Goal: Transaction & Acquisition: Purchase product/service

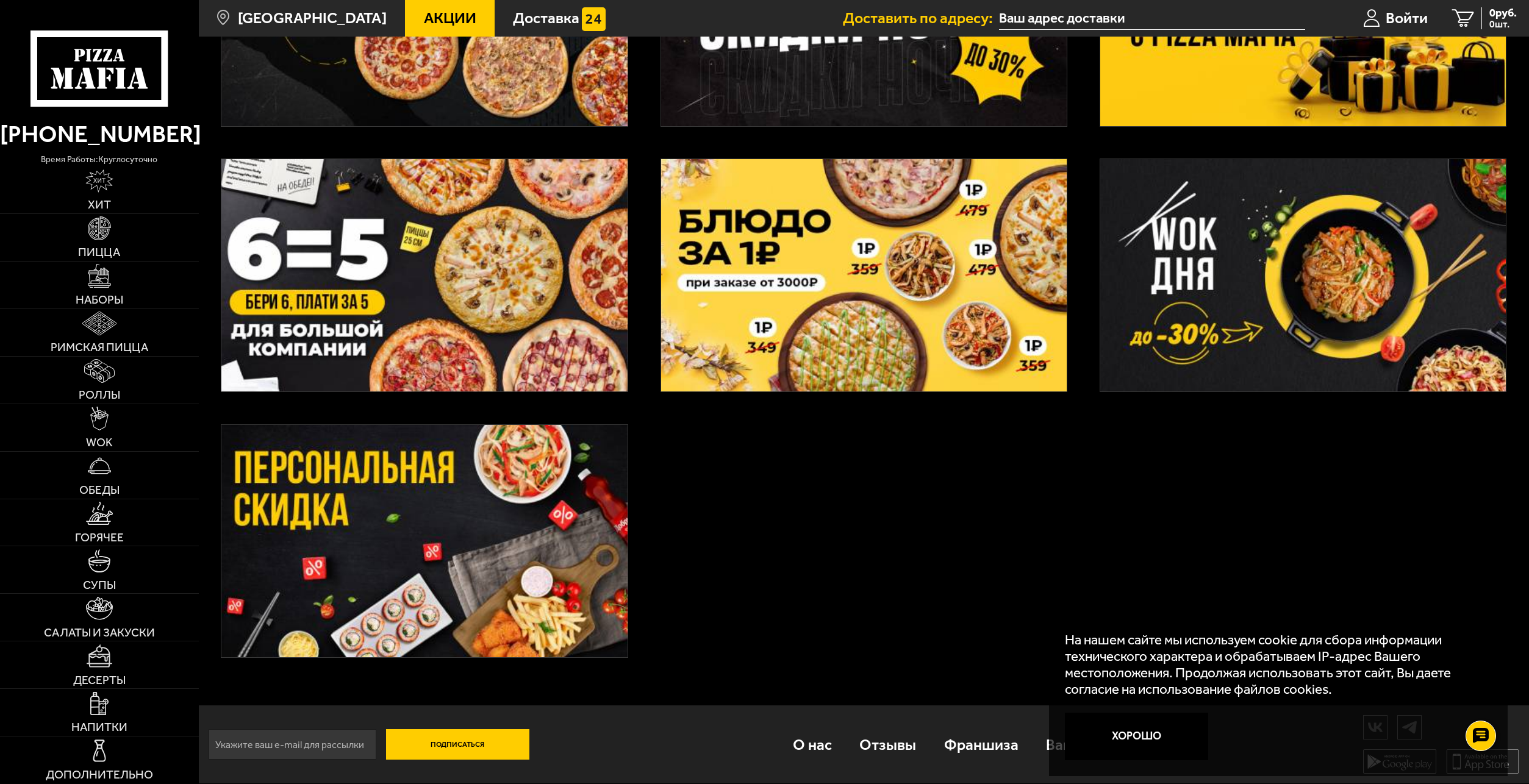
scroll to position [514, 0]
click at [86, 233] on link "Пицца" at bounding box center [99, 237] width 199 height 47
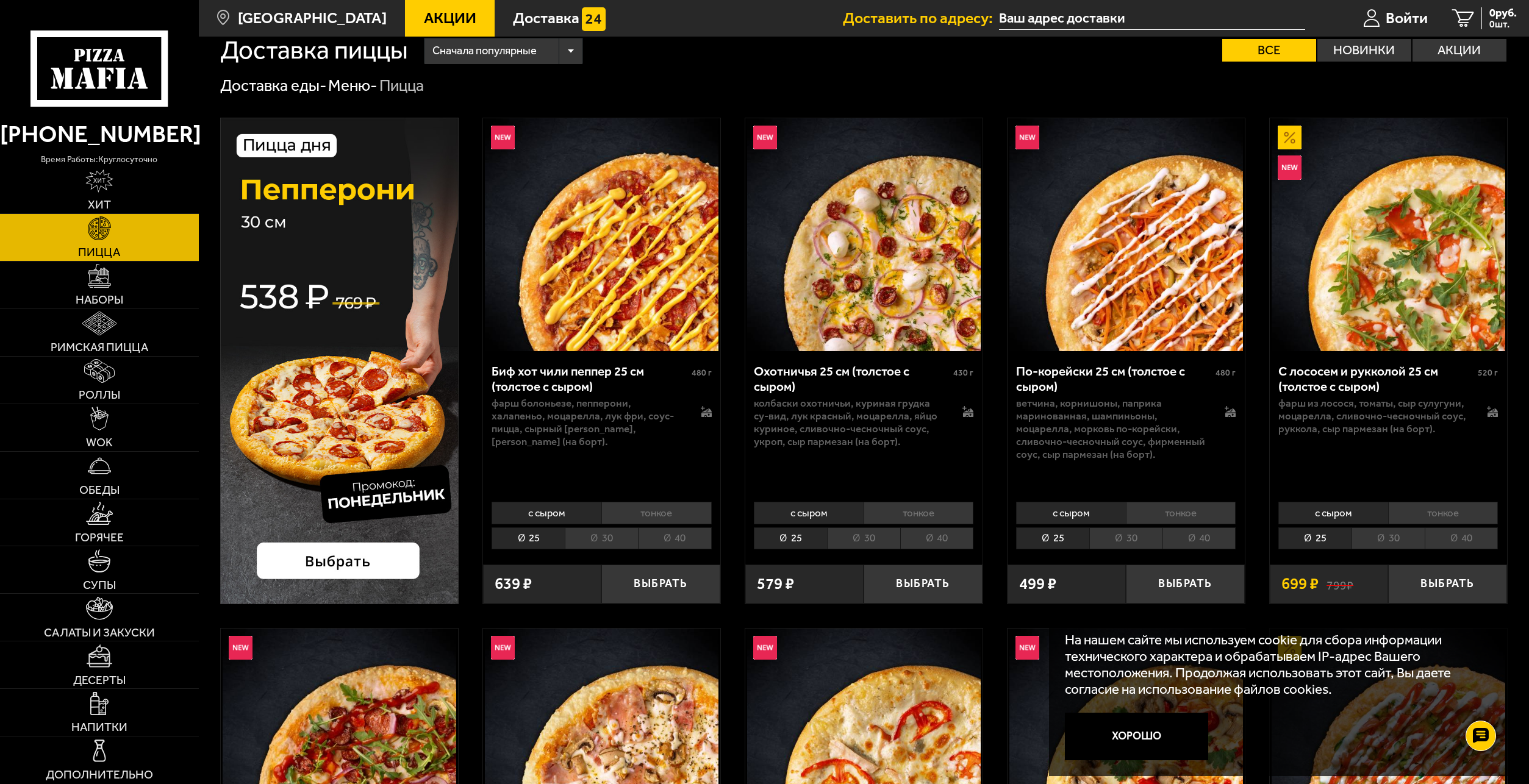
scroll to position [61, 0]
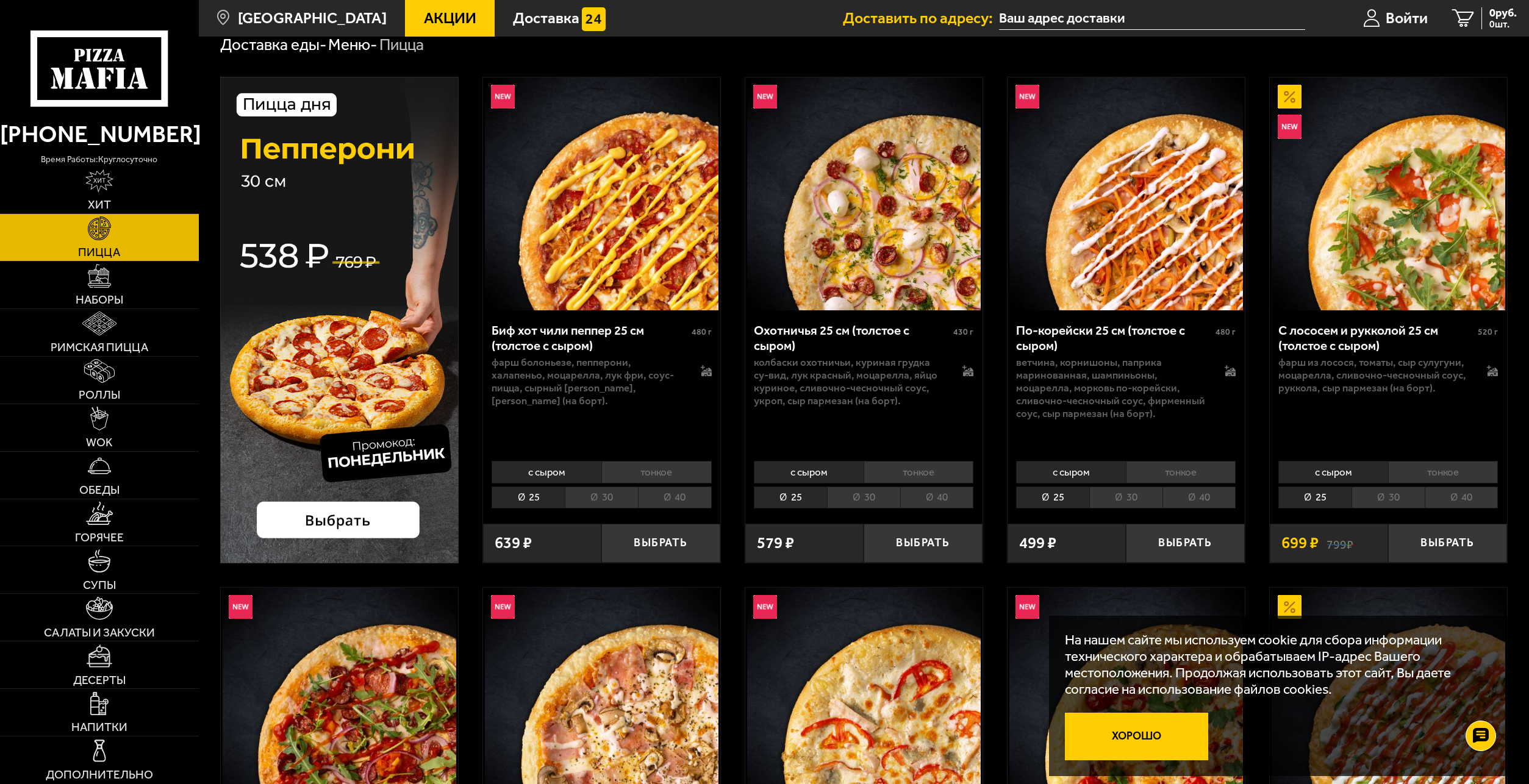
click at [1138, 732] on button "Хорошо" at bounding box center [1137, 737] width 143 height 47
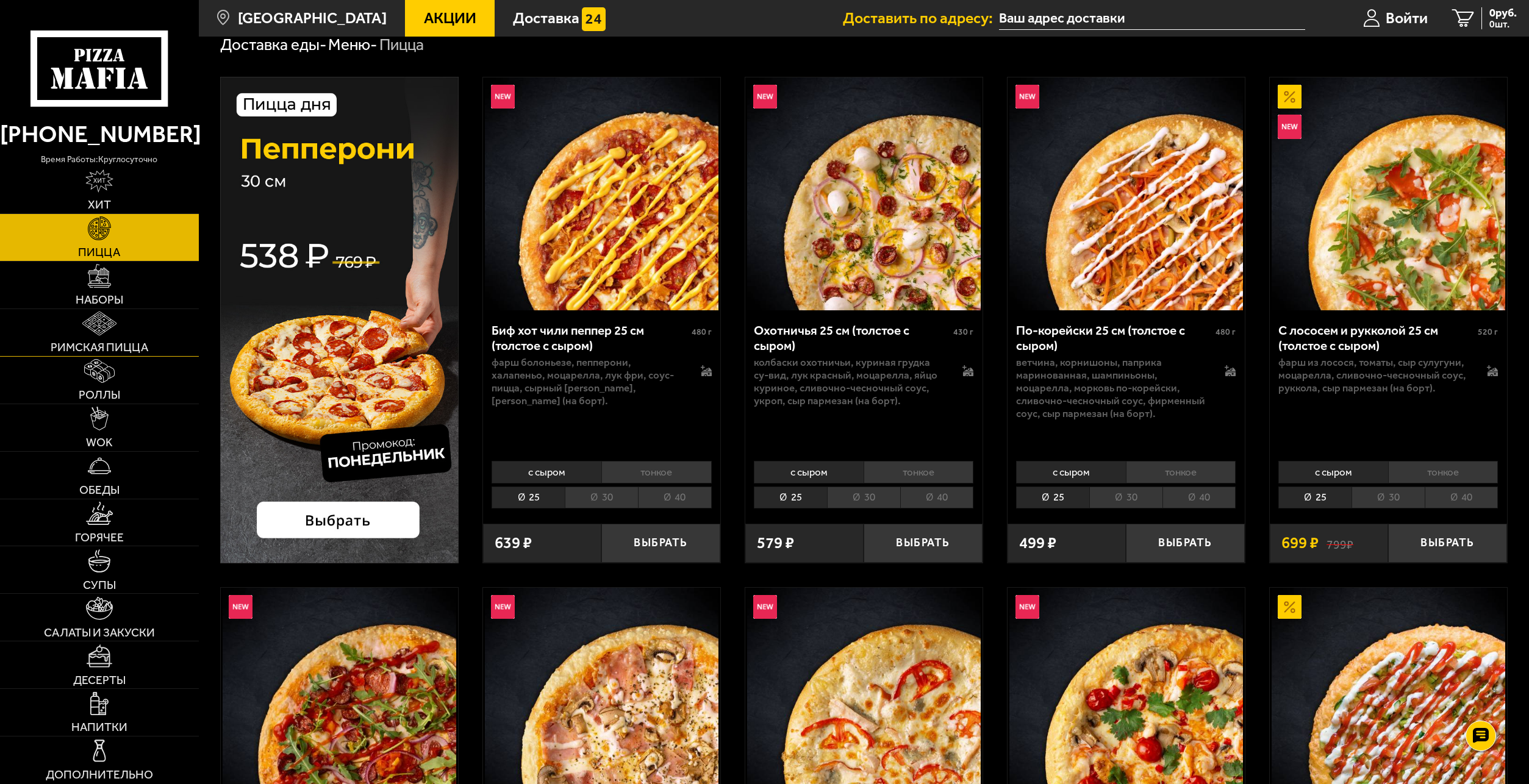
click at [109, 330] on img at bounding box center [99, 323] width 34 height 23
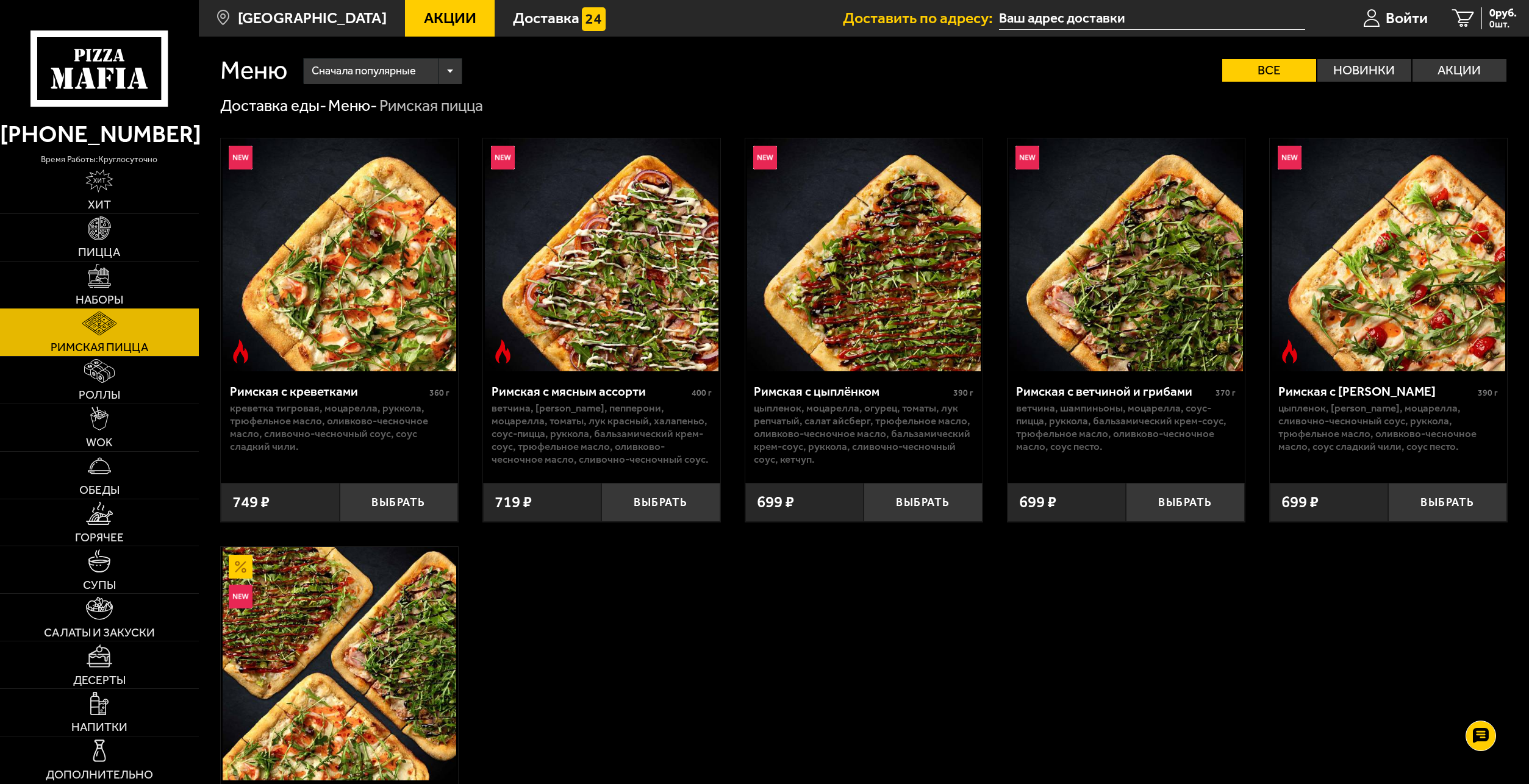
click at [102, 292] on link "Наборы" at bounding box center [99, 285] width 199 height 47
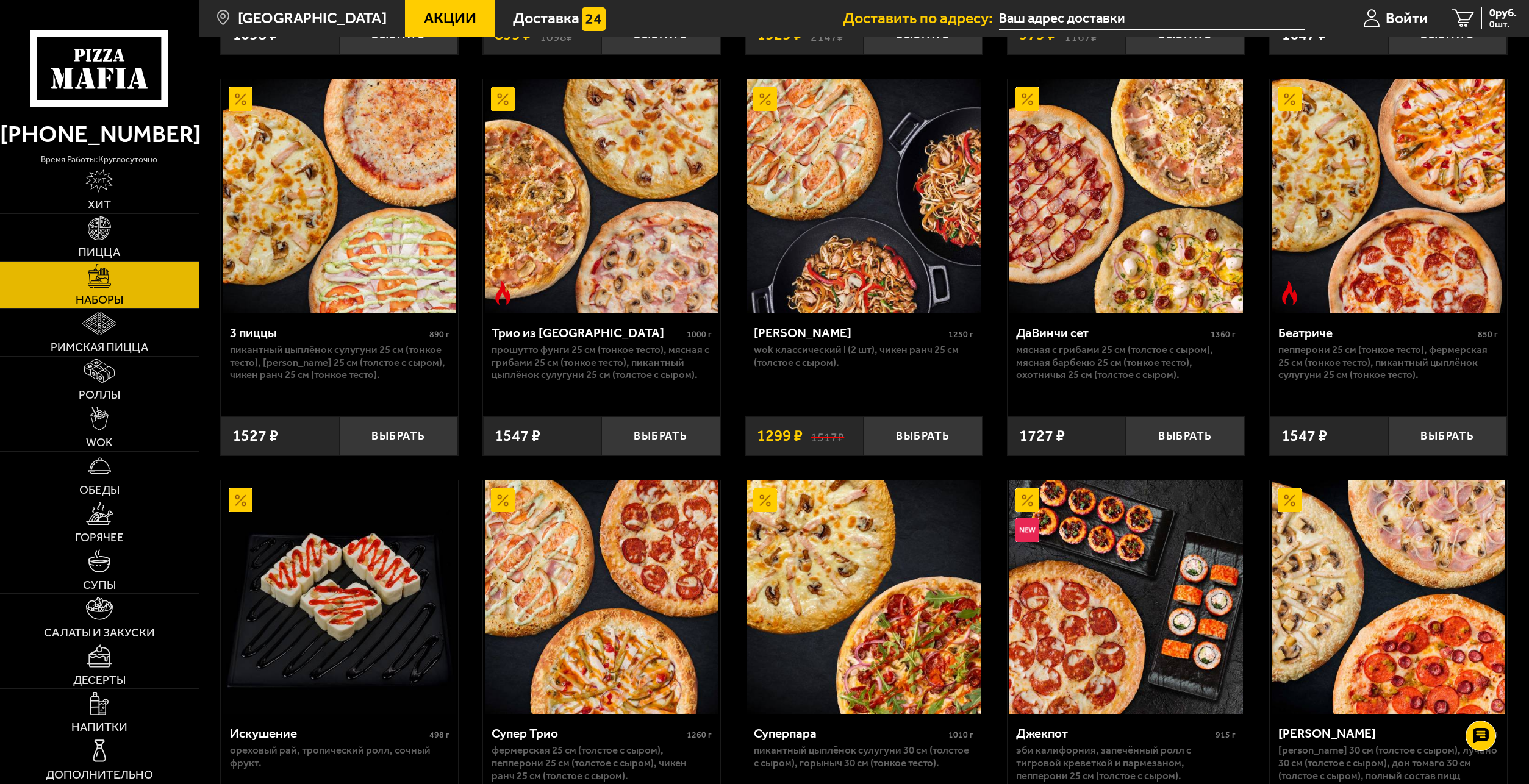
scroll to position [549, 0]
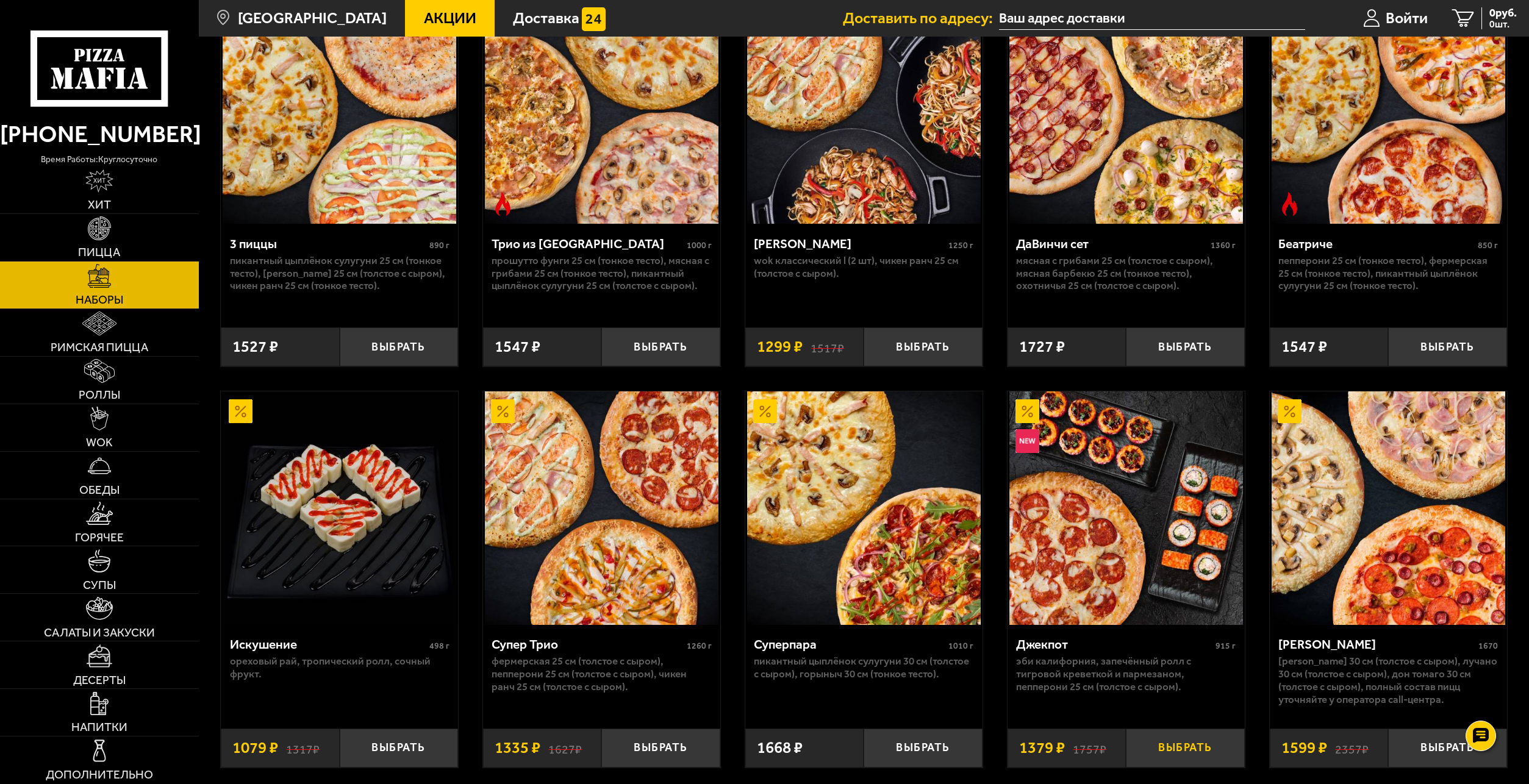
click at [1185, 750] on button "Выбрать" at bounding box center [1185, 748] width 118 height 39
click at [102, 485] on span "Обеды" at bounding box center [99, 490] width 40 height 12
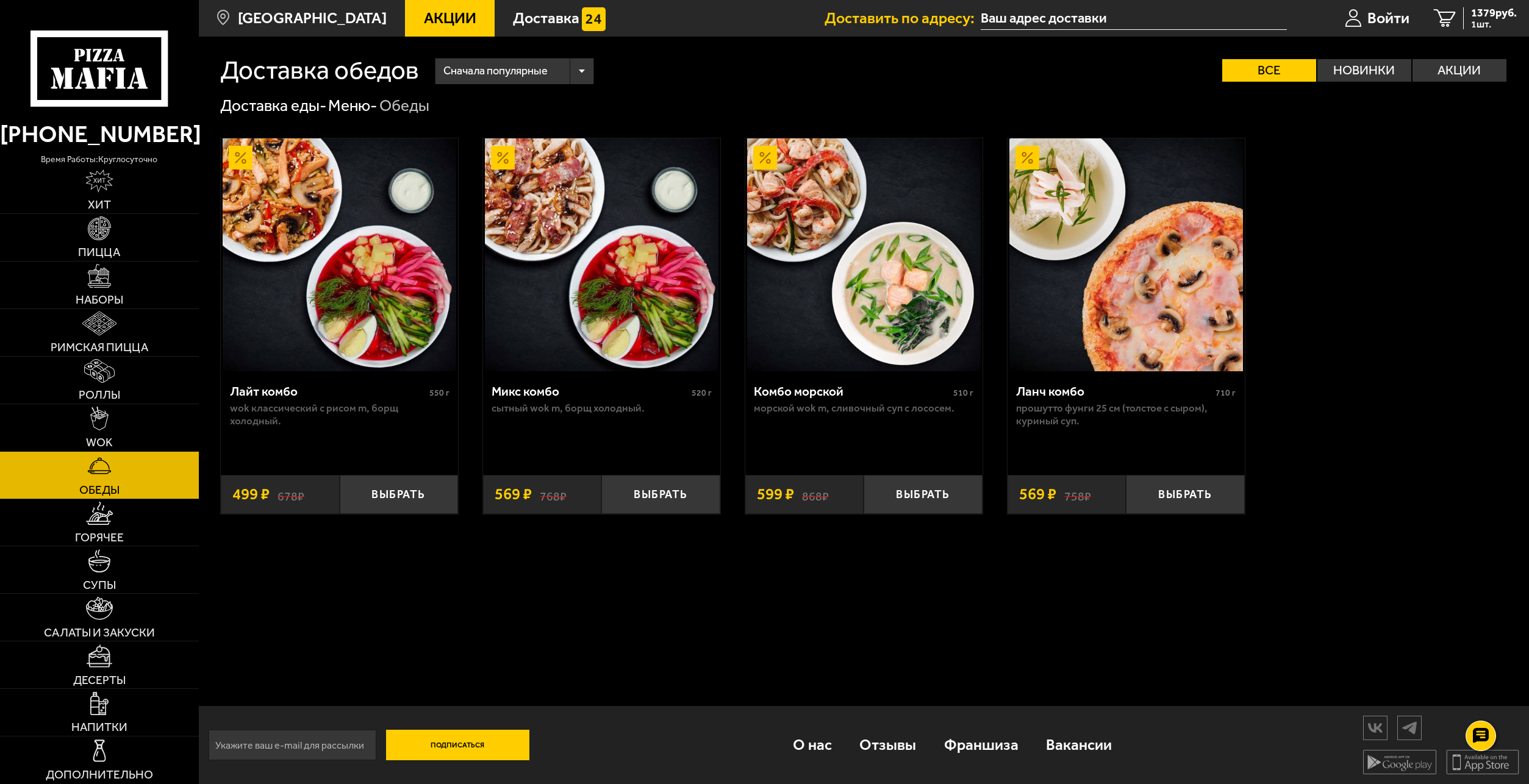
drag, startPoint x: 102, startPoint y: 485, endPoint x: 735, endPoint y: 587, distance: 641.2
click at [735, 587] on div "Доставка обедов Сначала популярные Все Новинки Акции Пожелания Wok классический…" at bounding box center [864, 410] width 1330 height 748
click at [927, 494] on button "Выбрать" at bounding box center [922, 494] width 118 height 39
click at [137, 676] on link "Десерты" at bounding box center [99, 665] width 199 height 47
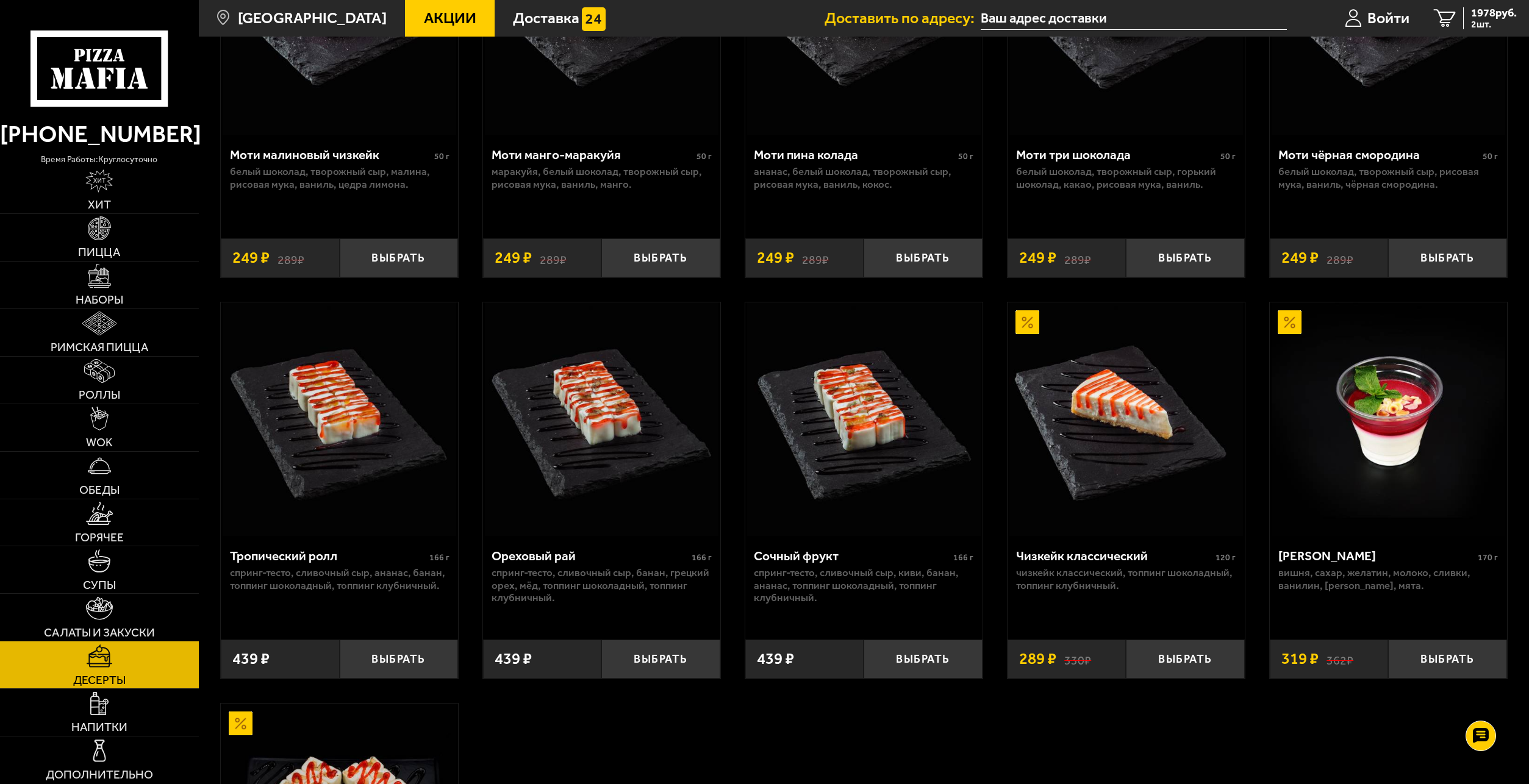
scroll to position [244, 0]
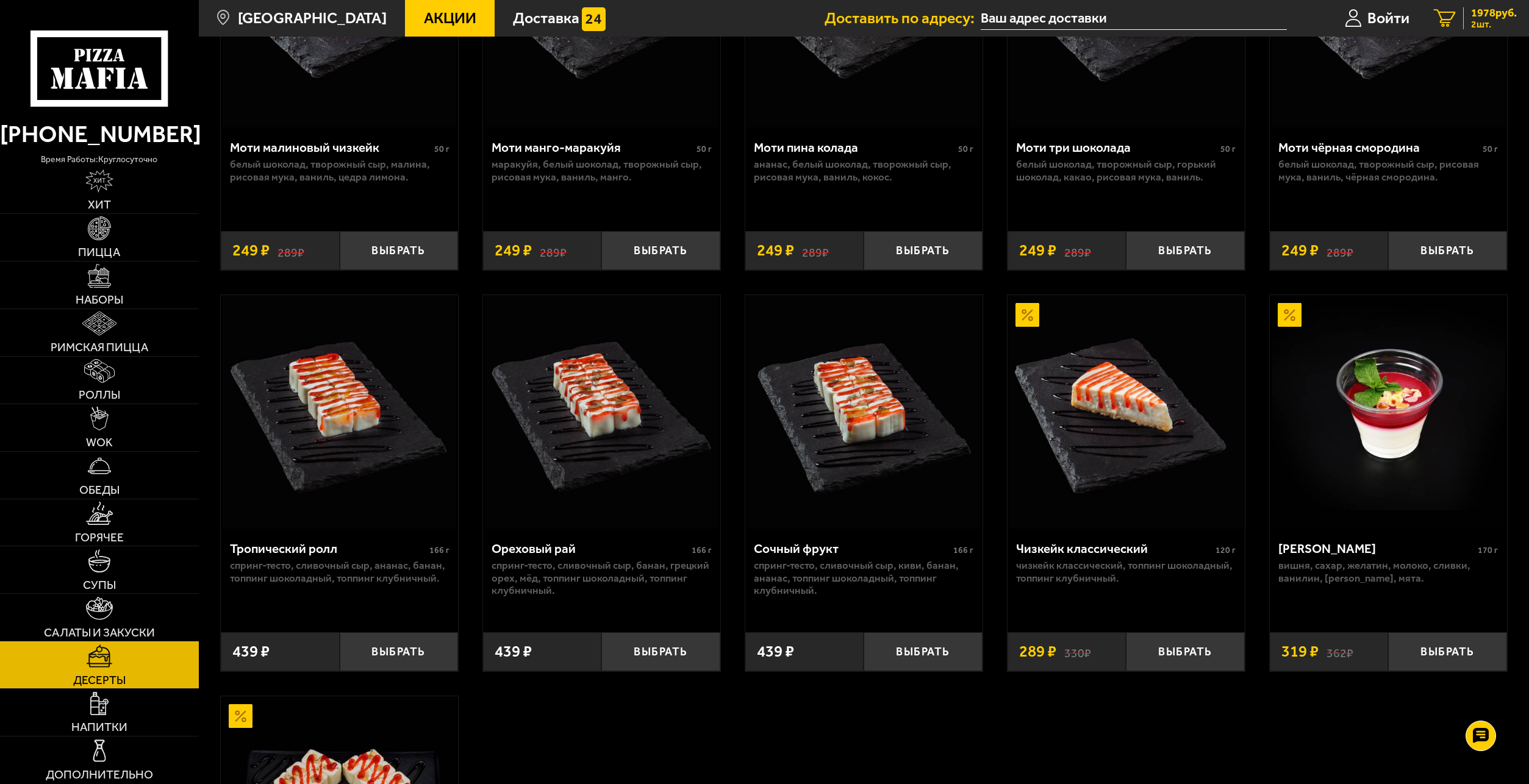
click at [1477, 14] on span "1978 руб." at bounding box center [1494, 13] width 46 height 11
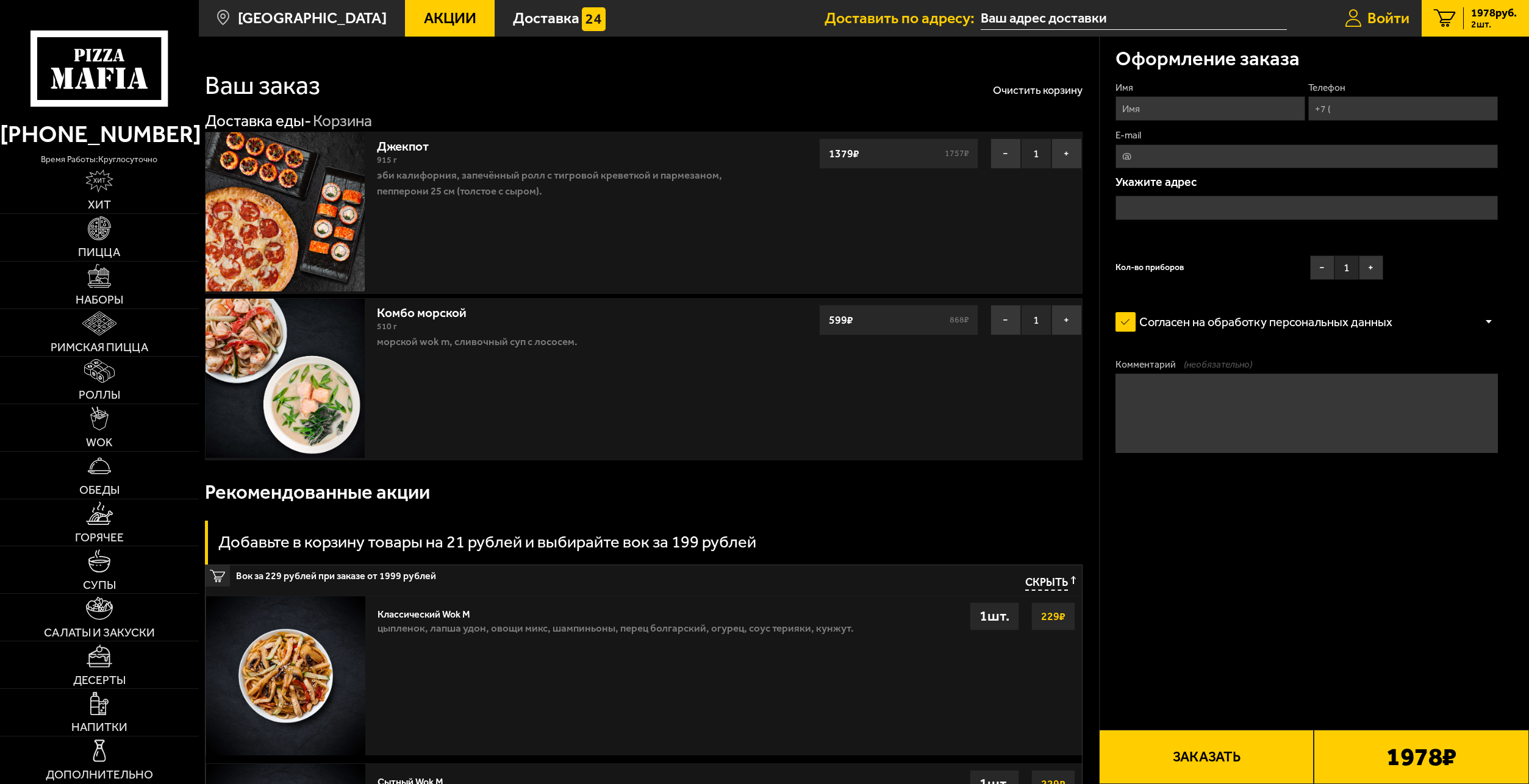
click at [1382, 21] on span "Войти" at bounding box center [1388, 18] width 42 height 15
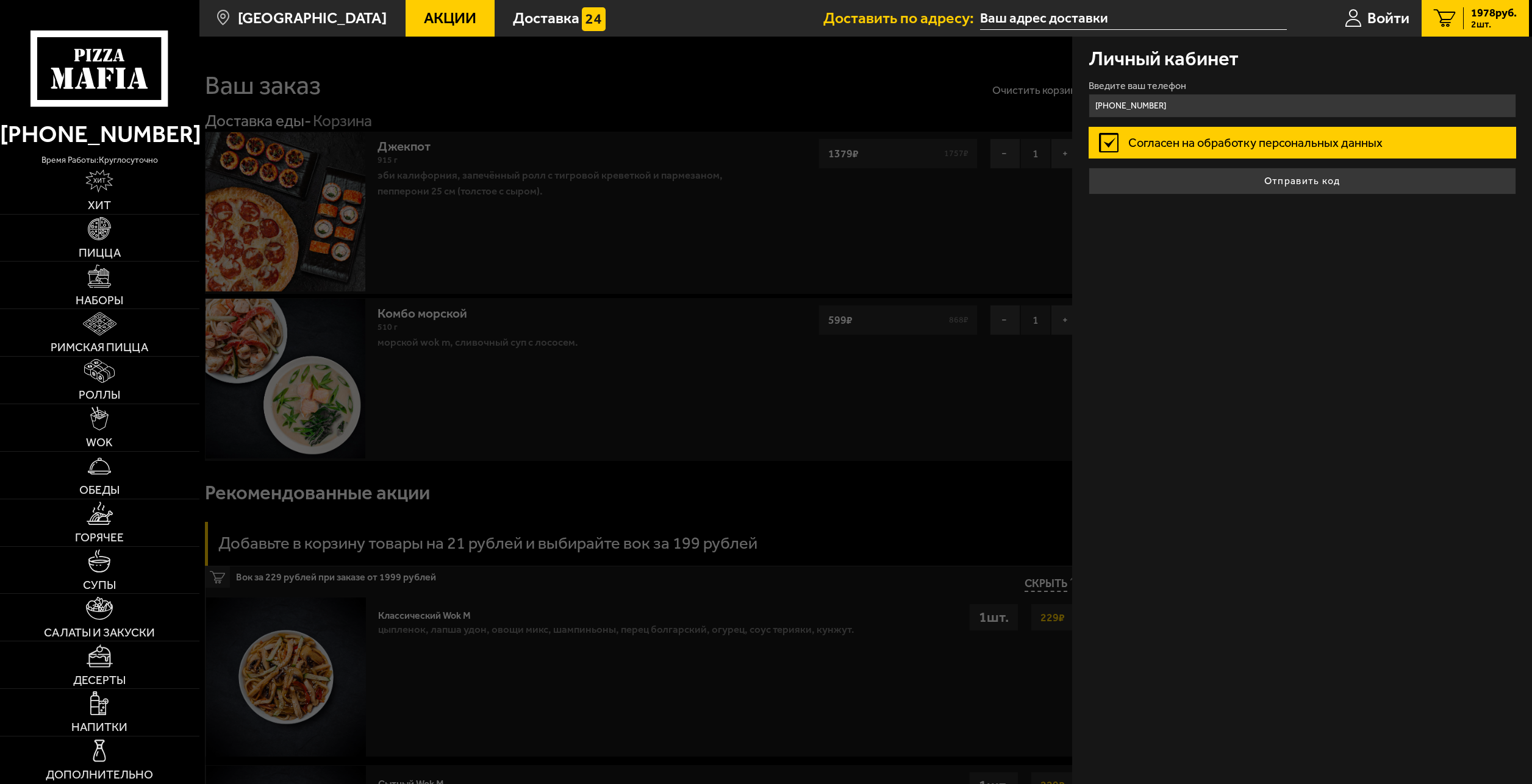
type input "[PHONE_NUMBER]"
click at [1296, 140] on label "Согласен на обработку персональных данных" at bounding box center [1303, 142] width 427 height 32
click at [0, 0] on input "Согласен на обработку персональных данных" at bounding box center [0, 0] width 0 height 0
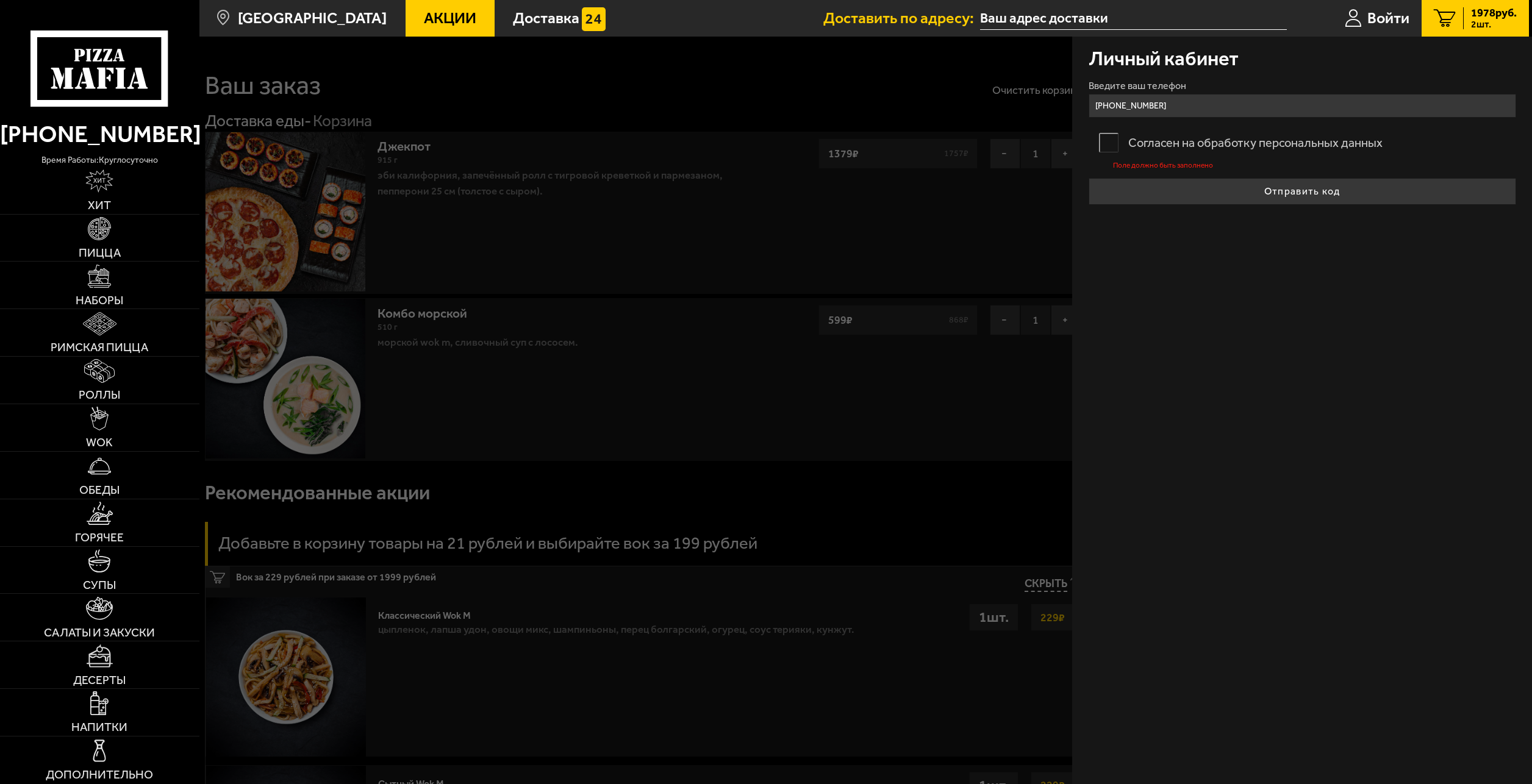
click at [1095, 150] on label "Согласен на обработку персональных данных" at bounding box center [1303, 142] width 427 height 32
click at [0, 0] on input "Согласен на обработку персональных данных" at bounding box center [0, 0] width 0 height 0
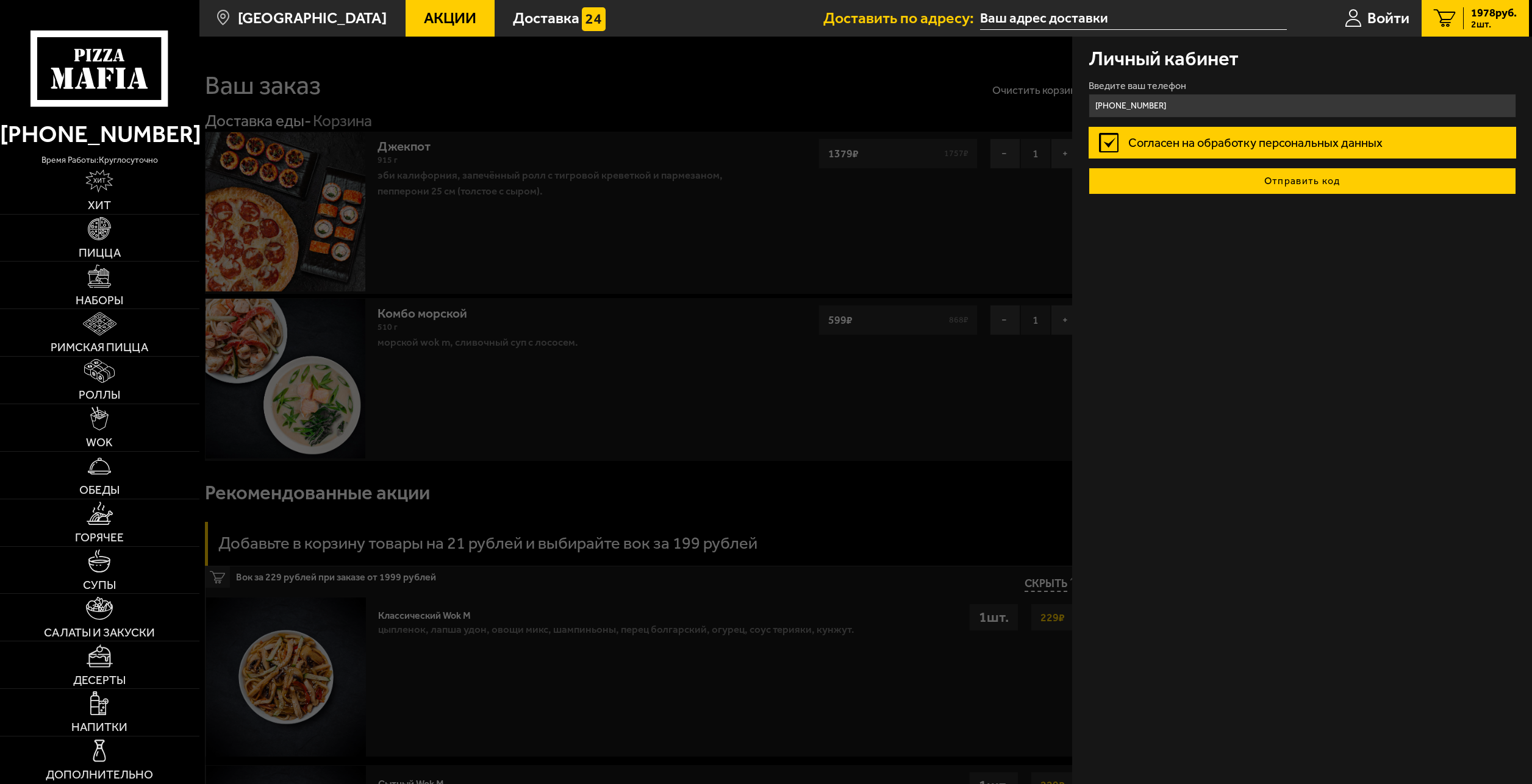
click at [1210, 177] on button "Отправить код" at bounding box center [1303, 181] width 427 height 27
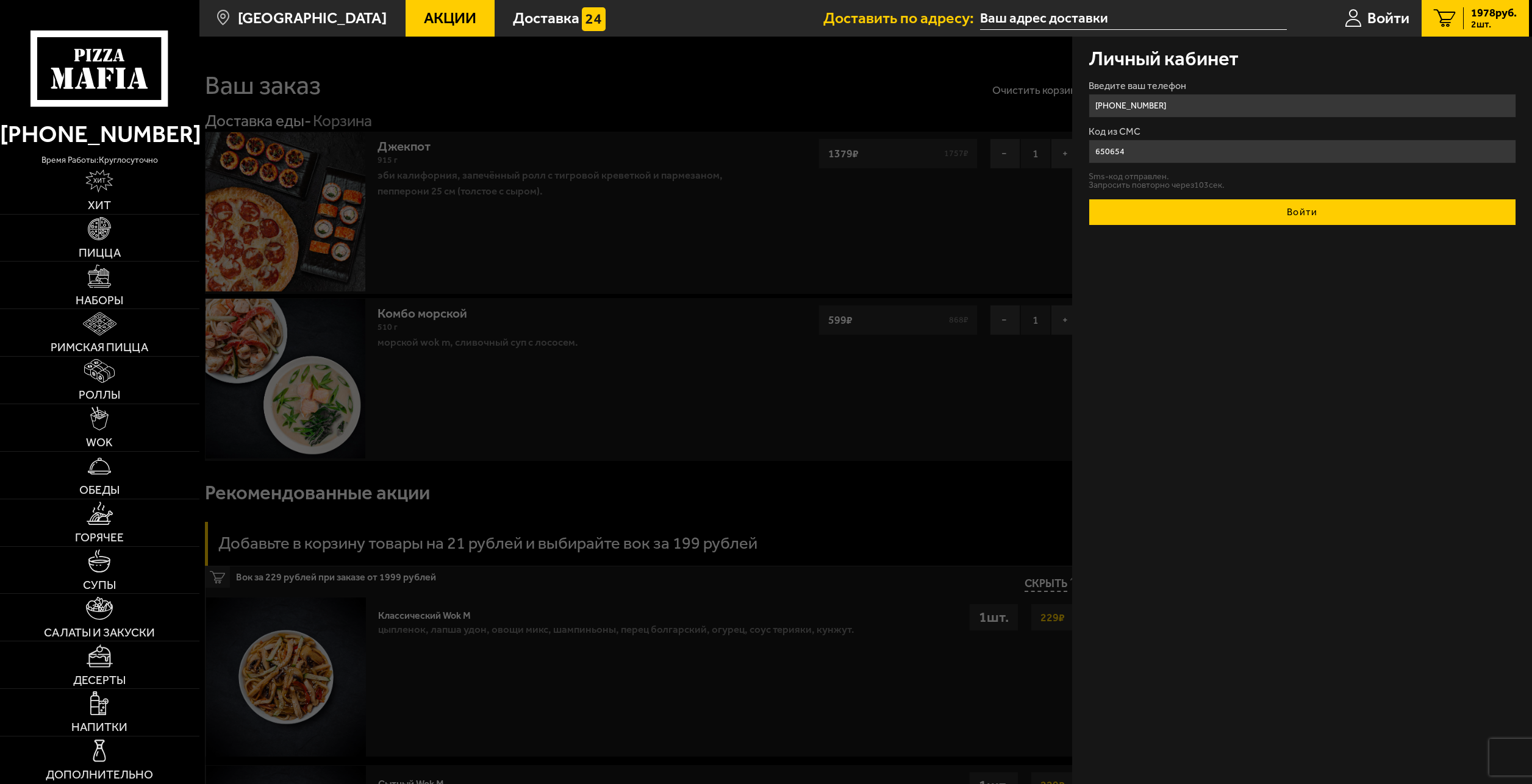
type input "650654"
click at [1263, 204] on button "Войти" at bounding box center [1303, 212] width 427 height 27
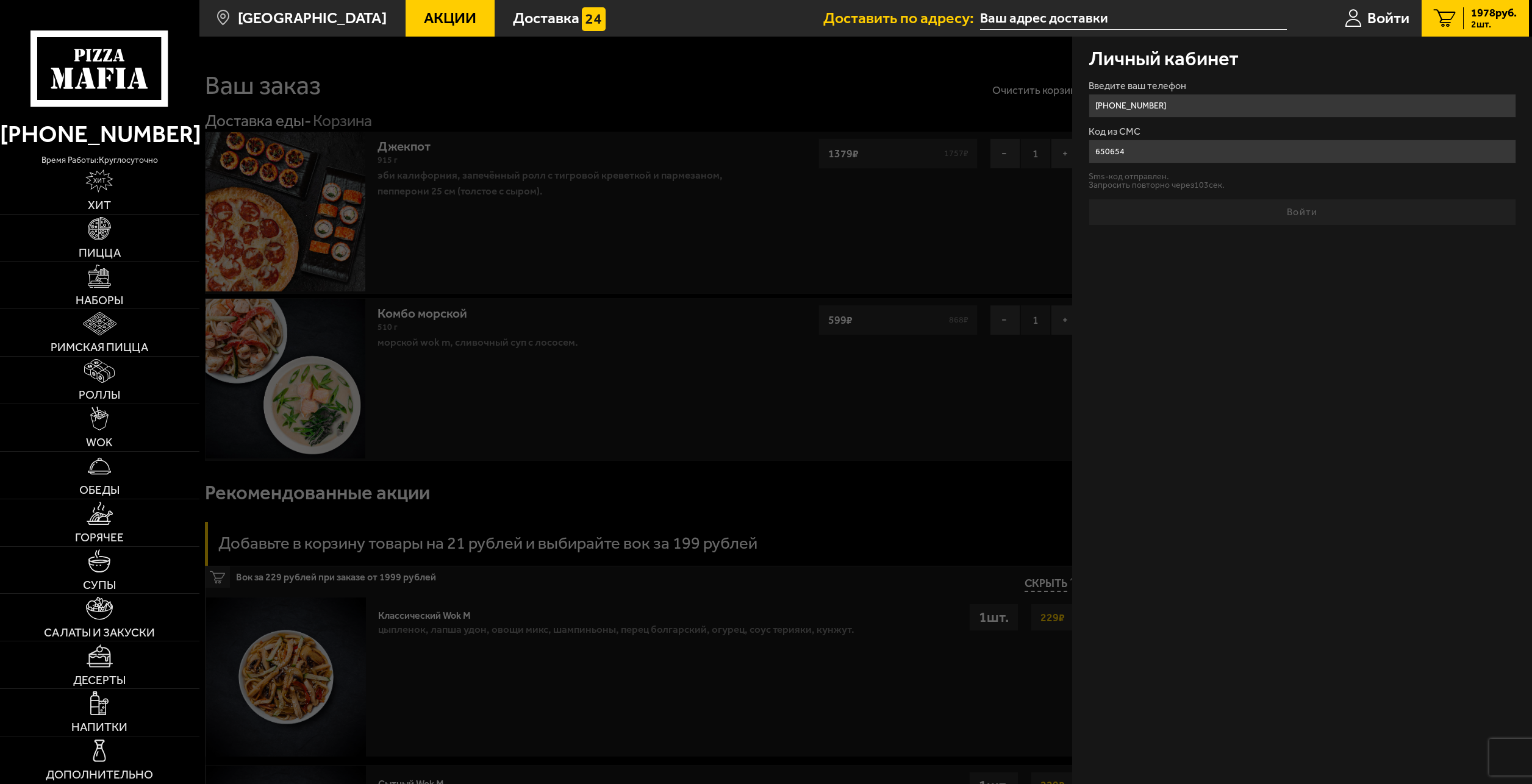
type input "[PHONE_NUMBER]"
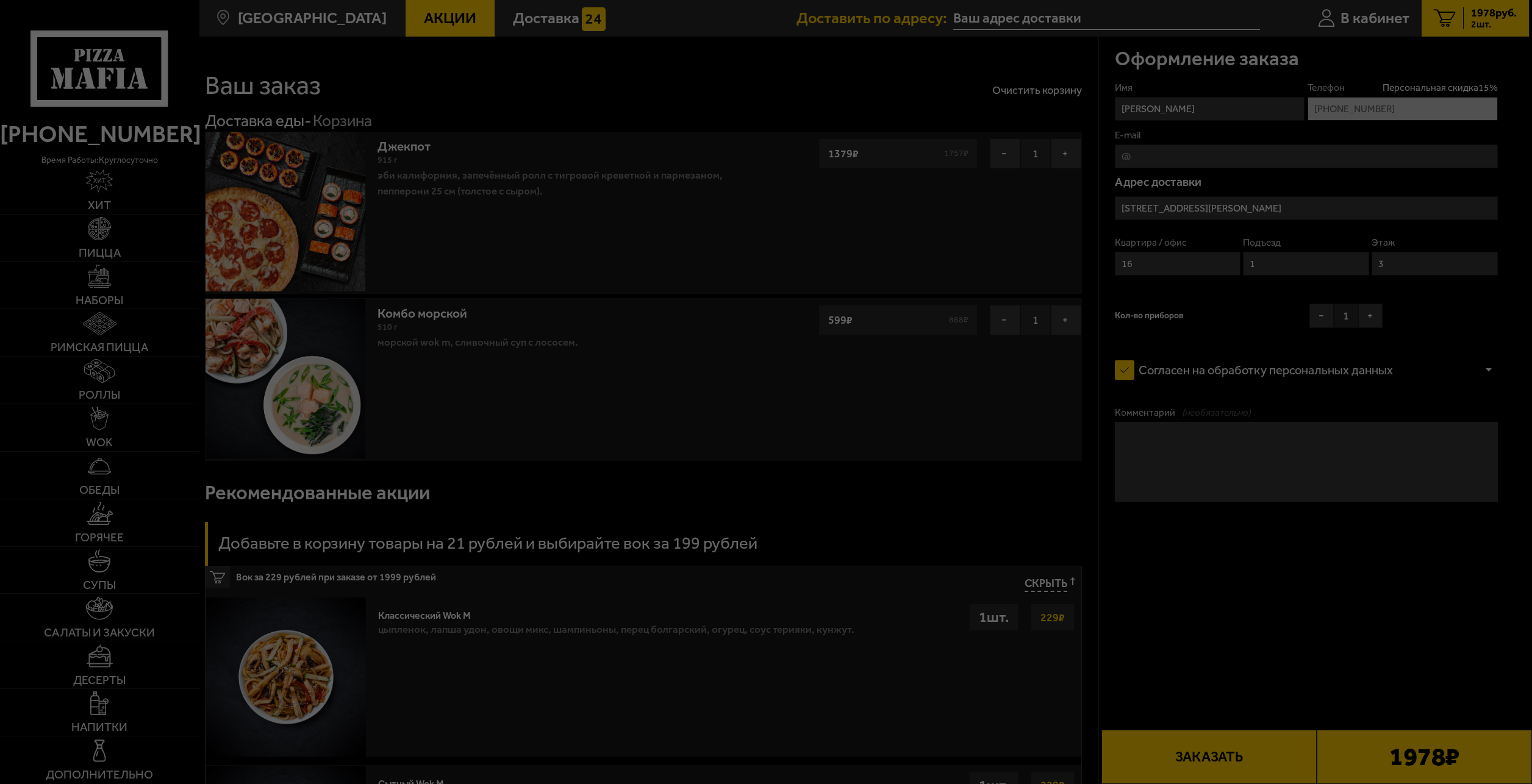
type input "[STREET_ADDRESS][PERSON_NAME]"
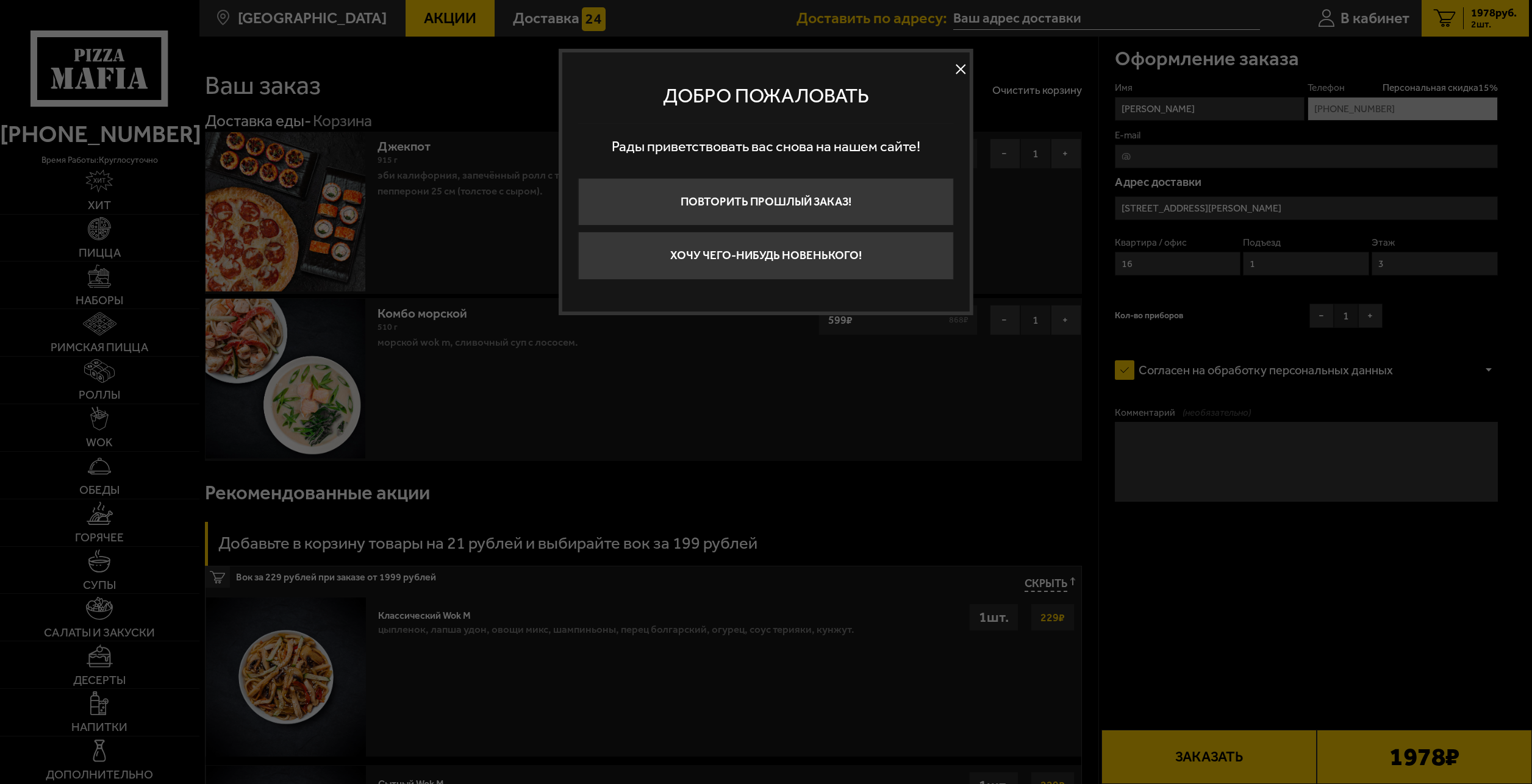
click at [962, 71] on button at bounding box center [960, 69] width 18 height 18
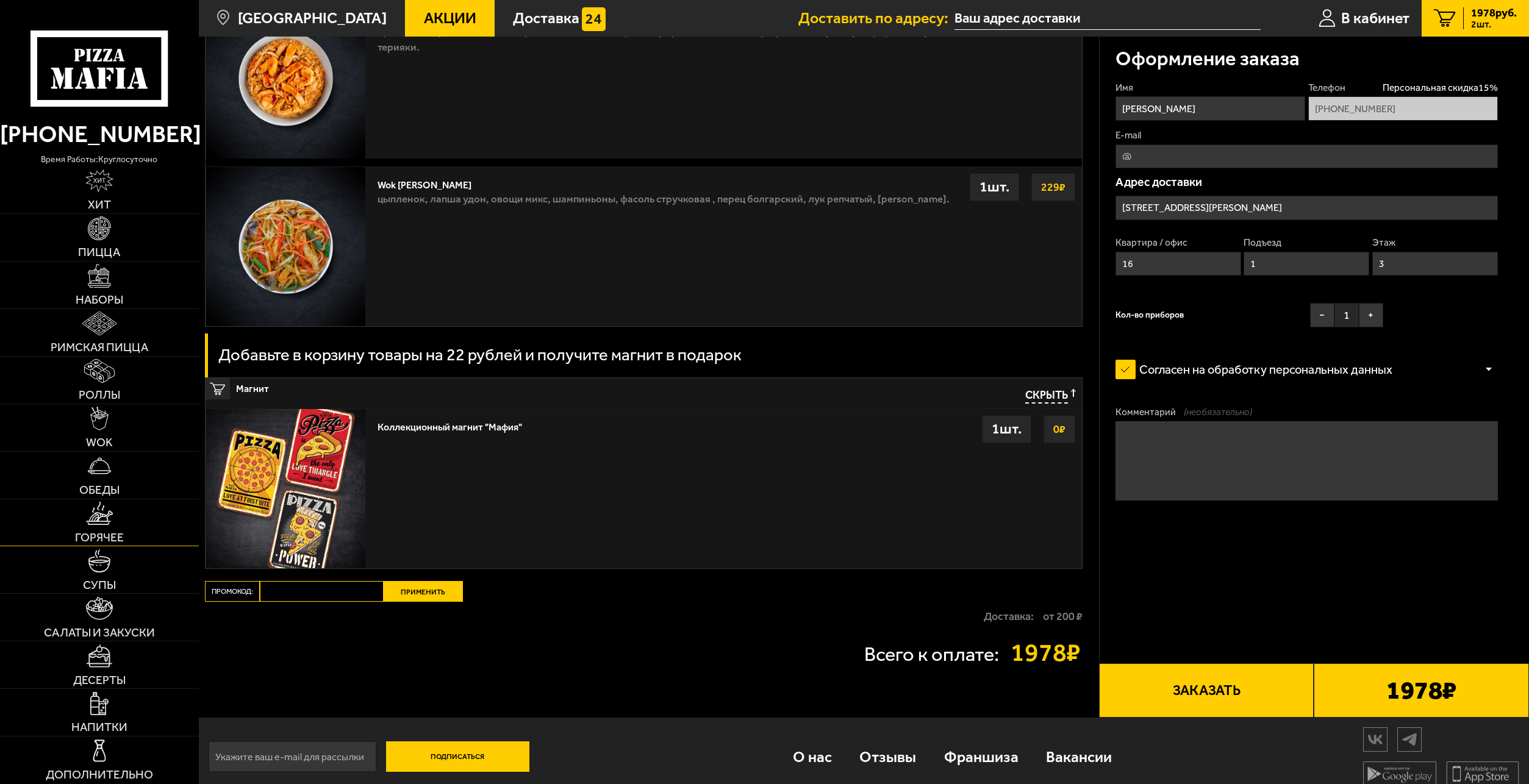
scroll to position [1284, 0]
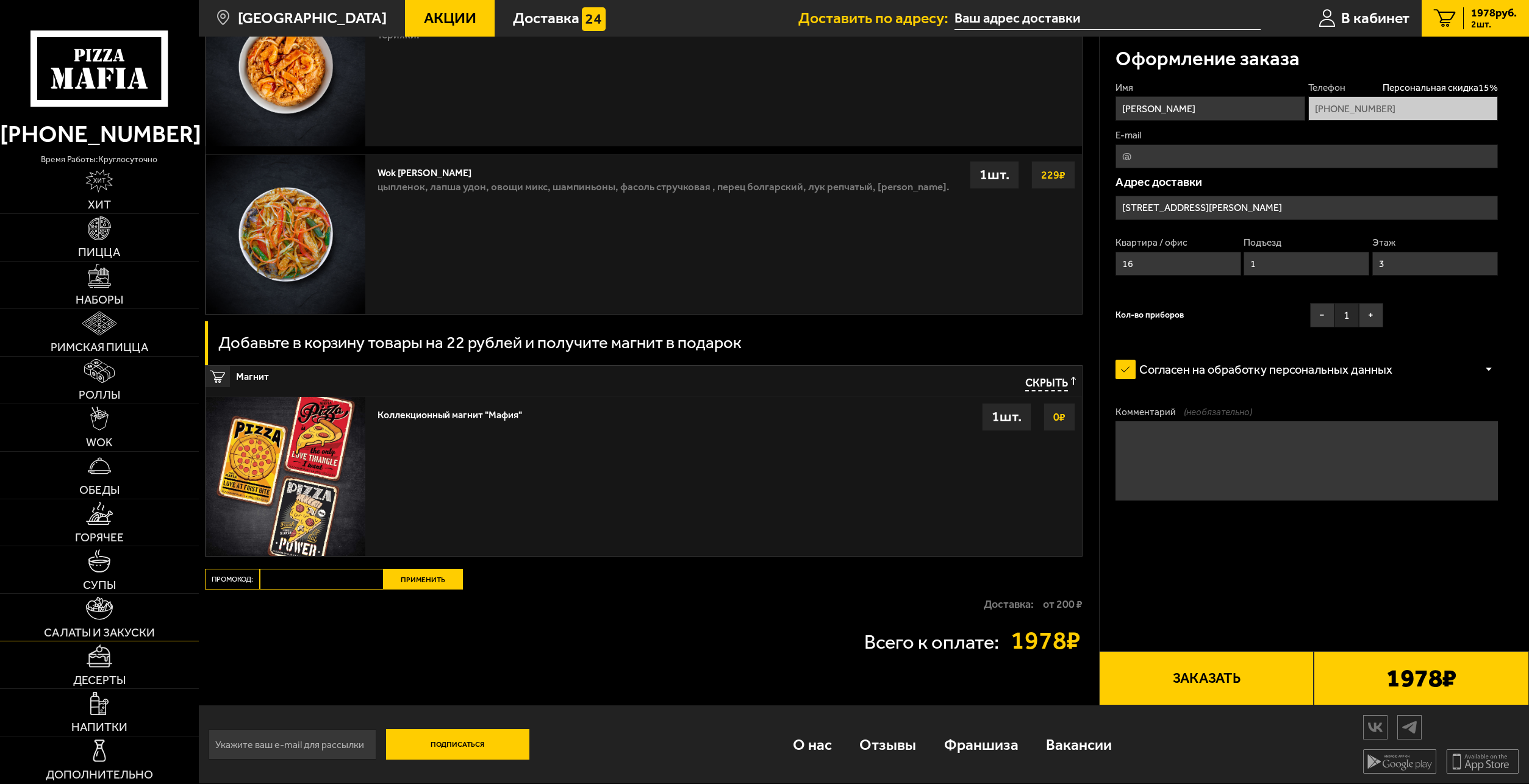
click at [100, 610] on img at bounding box center [99, 608] width 27 height 23
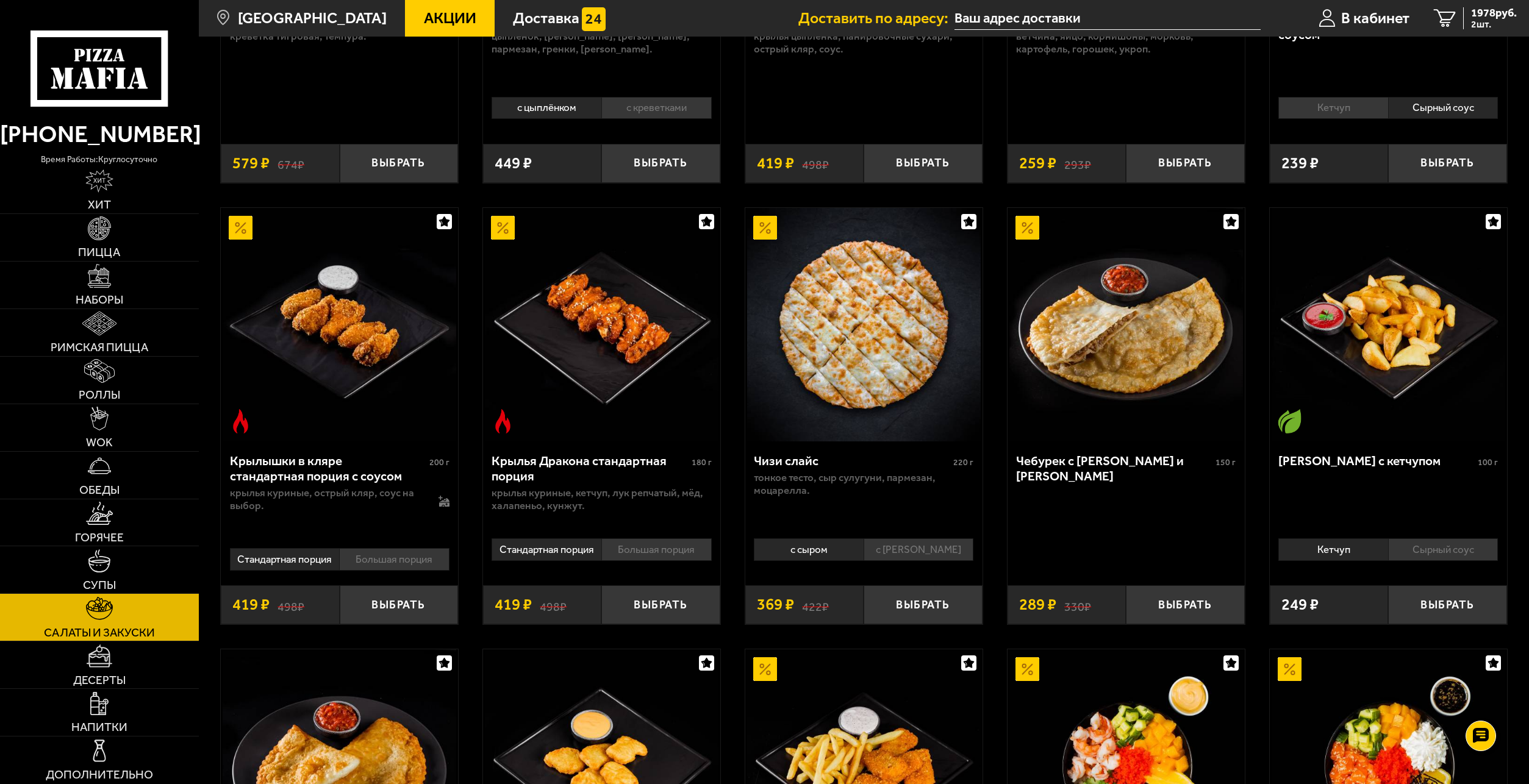
scroll to position [366, 0]
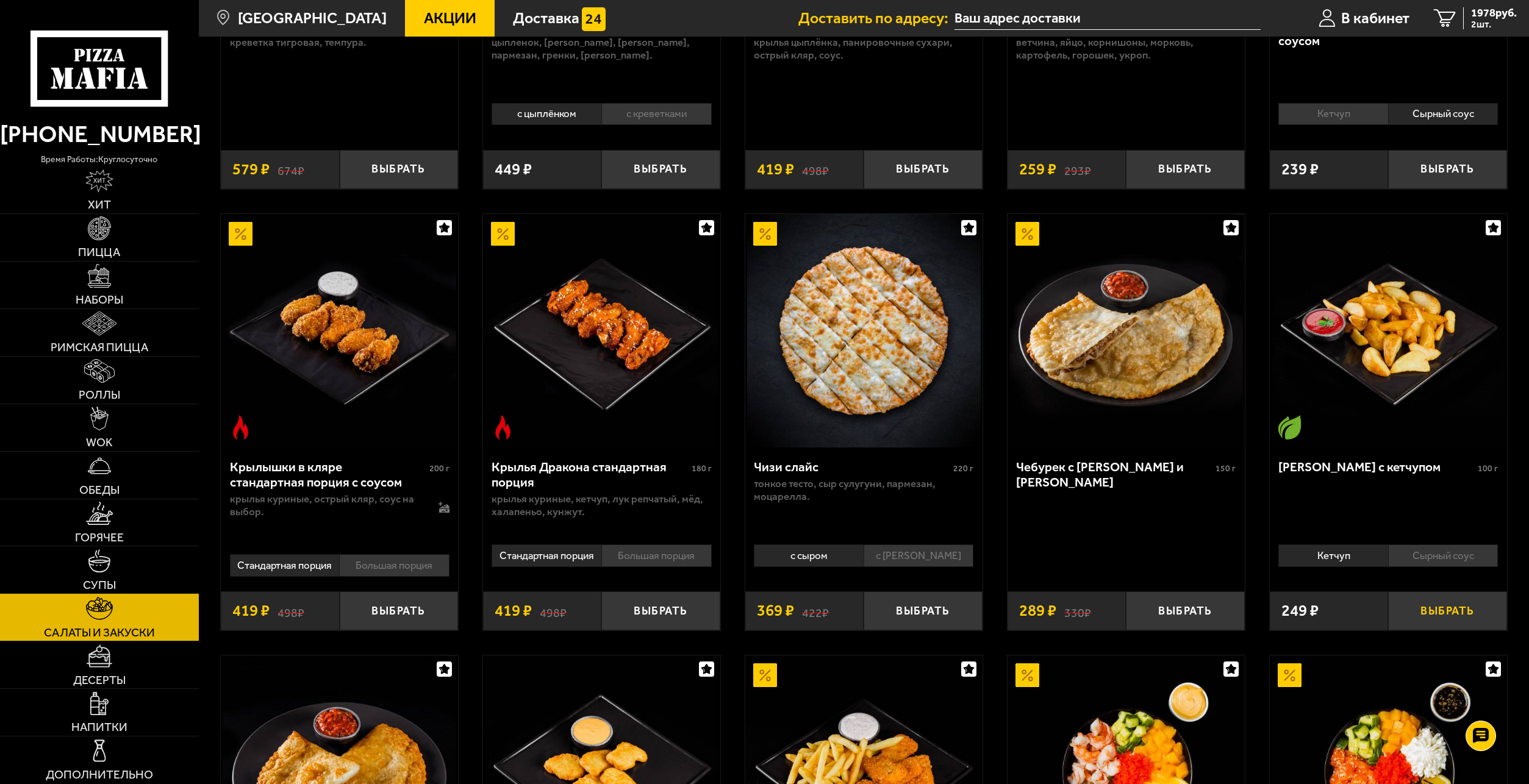
click at [1414, 618] on button "Выбрать" at bounding box center [1447, 611] width 118 height 39
click at [1434, 561] on li "Сырный соус" at bounding box center [1443, 555] width 111 height 22
click at [1425, 610] on button "Выбрать" at bounding box center [1447, 611] width 118 height 39
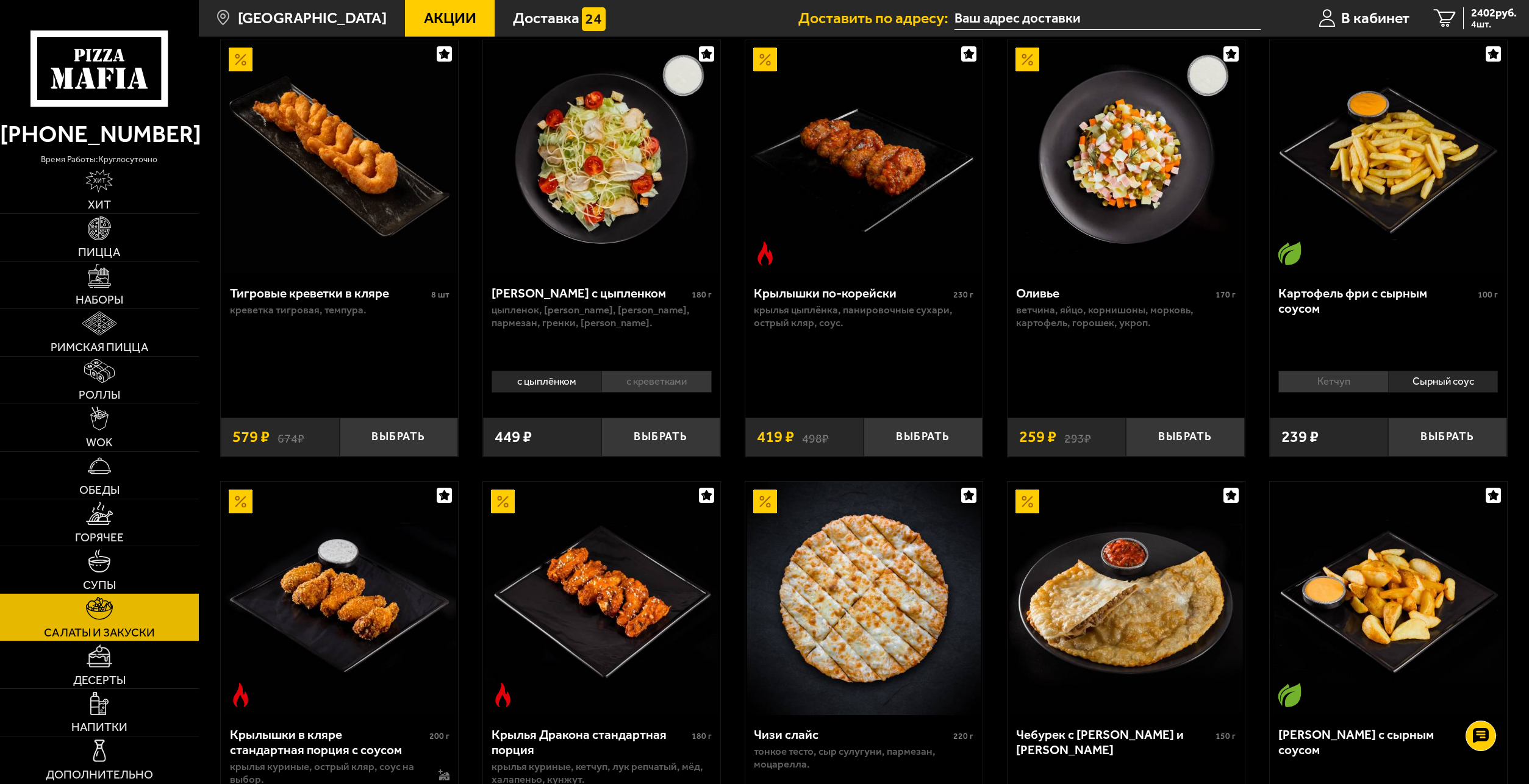
scroll to position [0, 0]
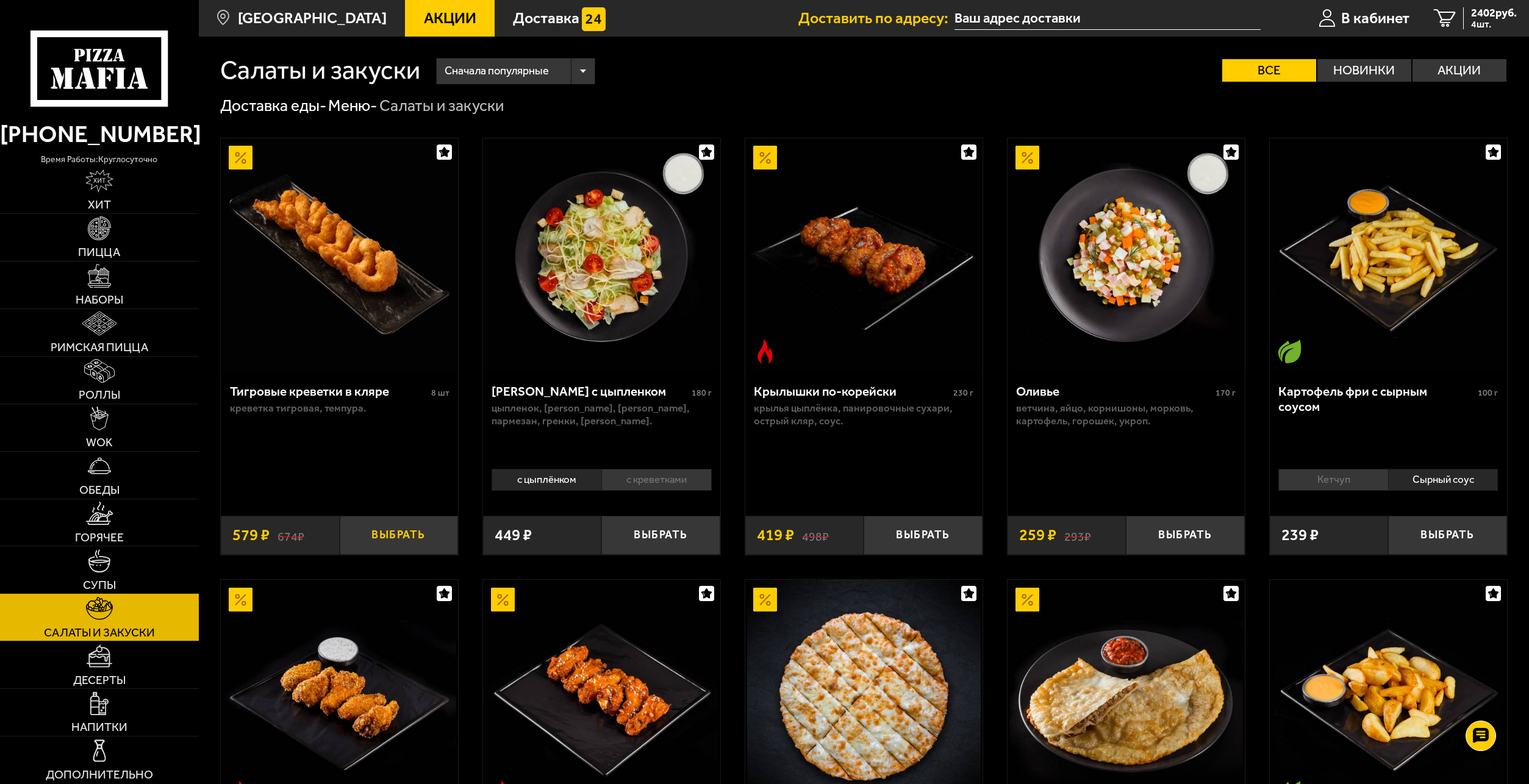
click at [362, 540] on button "Выбрать" at bounding box center [399, 535] width 118 height 39
click at [1482, 26] on span "5 шт." at bounding box center [1494, 24] width 46 height 10
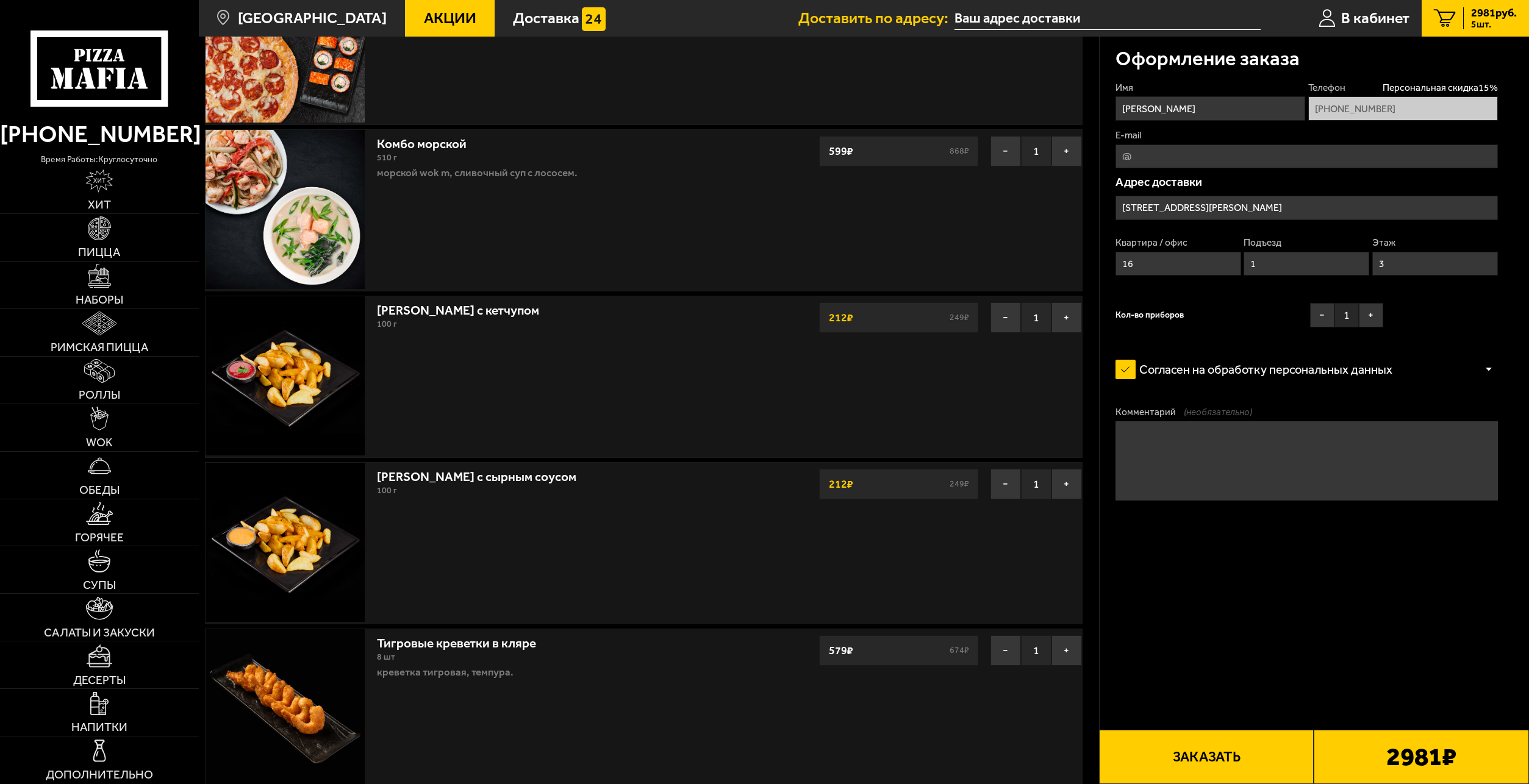
scroll to position [183, 0]
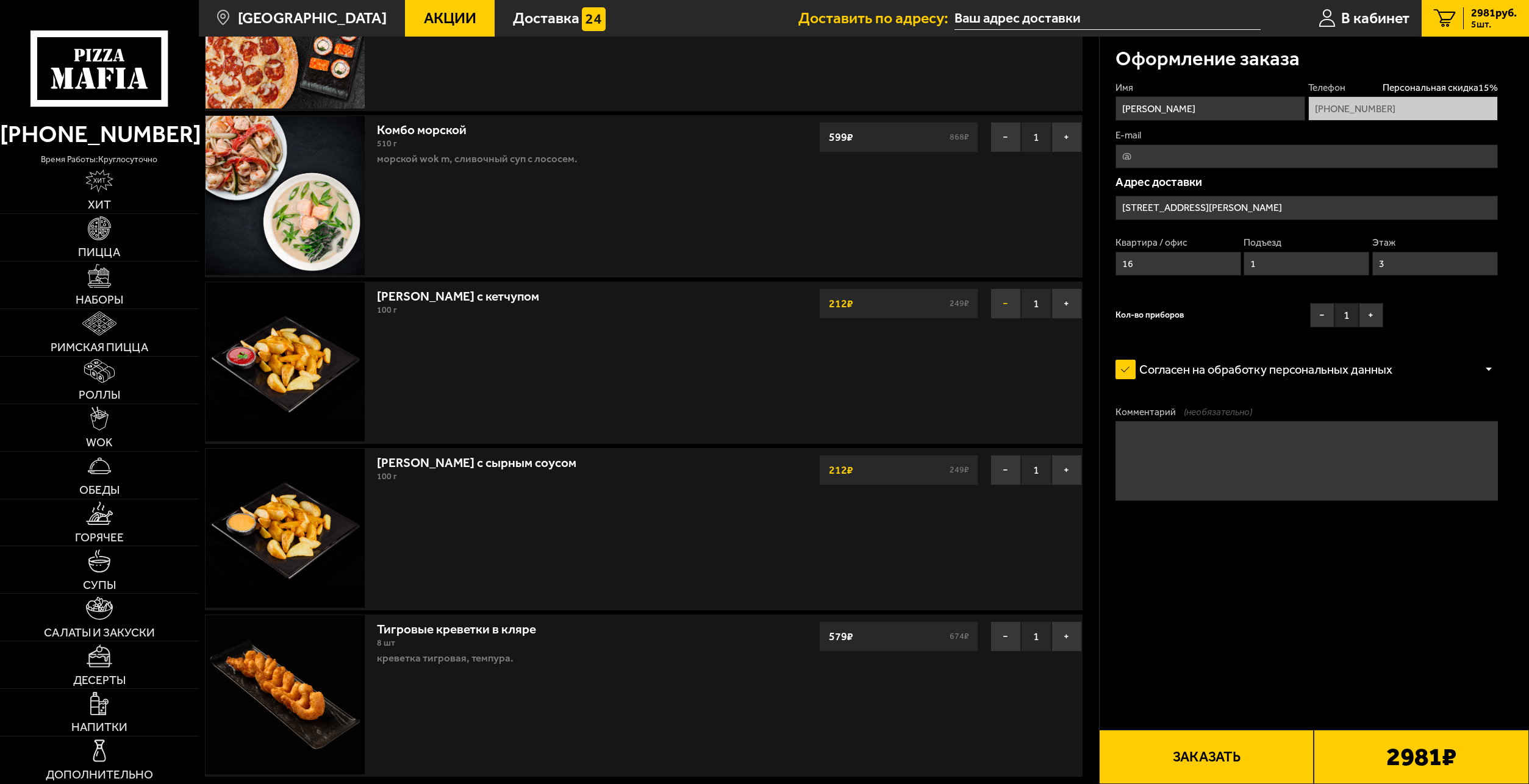
click at [1002, 311] on button "−" at bounding box center [1005, 304] width 31 height 31
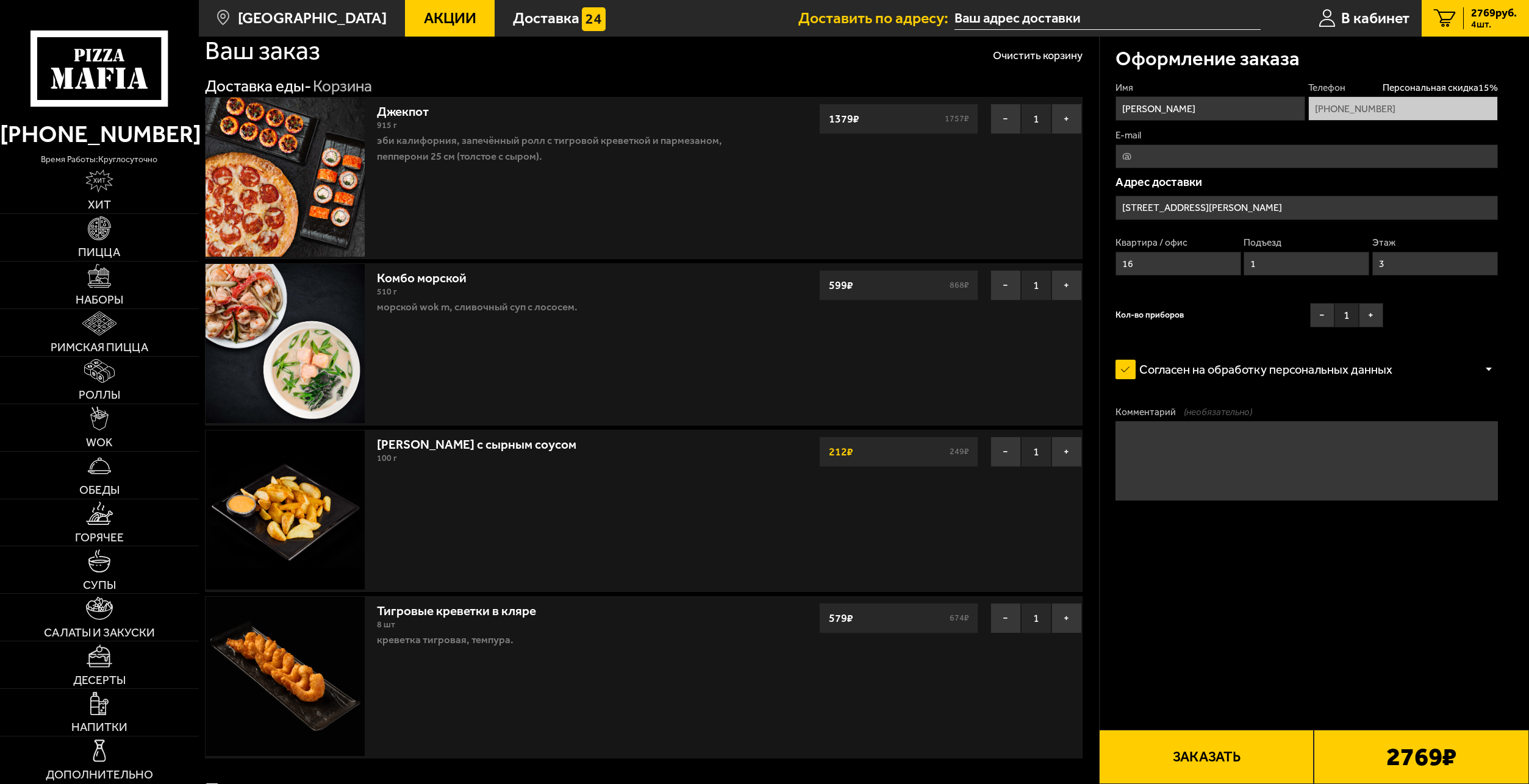
scroll to position [0, 0]
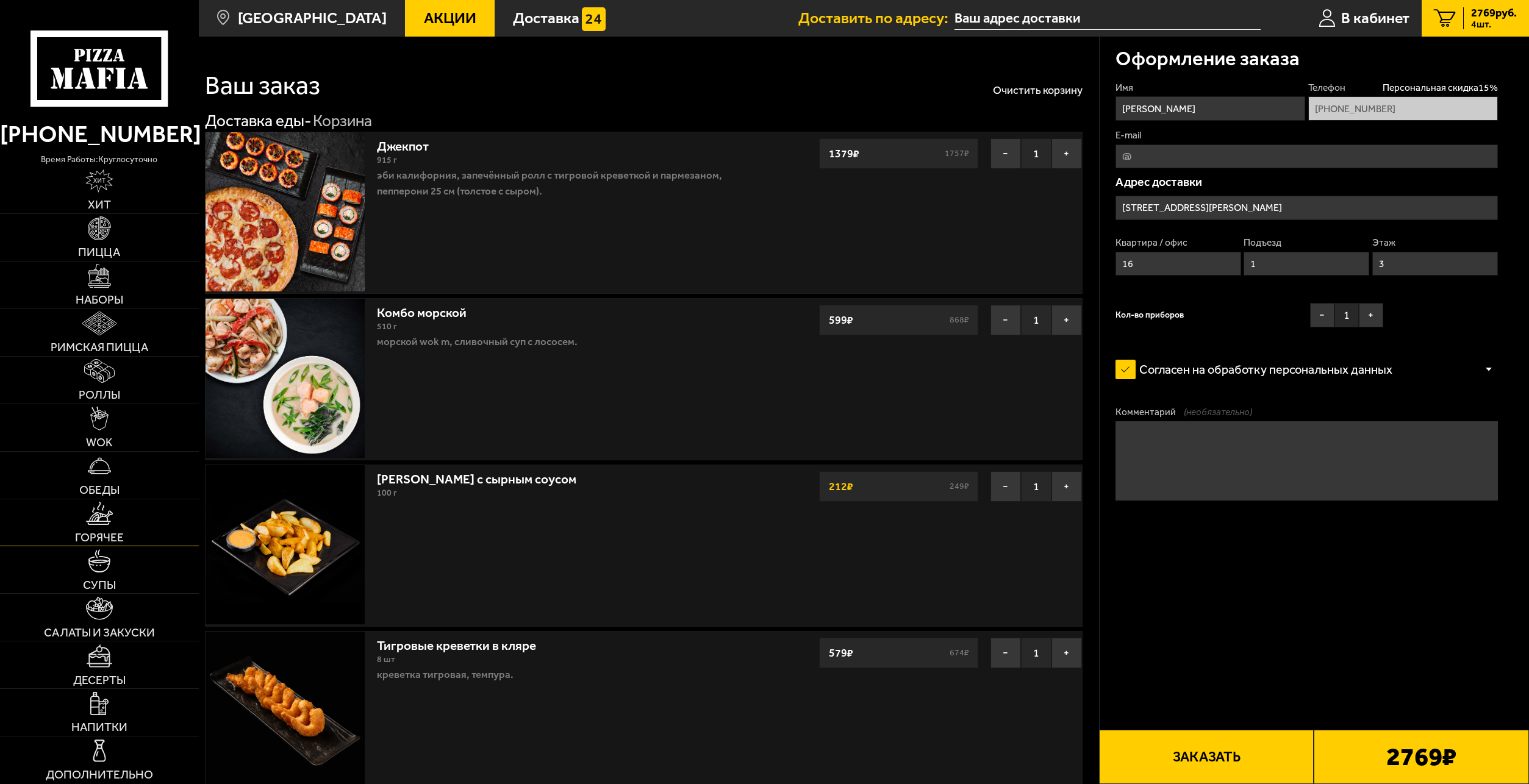
click at [117, 537] on span "Горячее" at bounding box center [99, 537] width 49 height 12
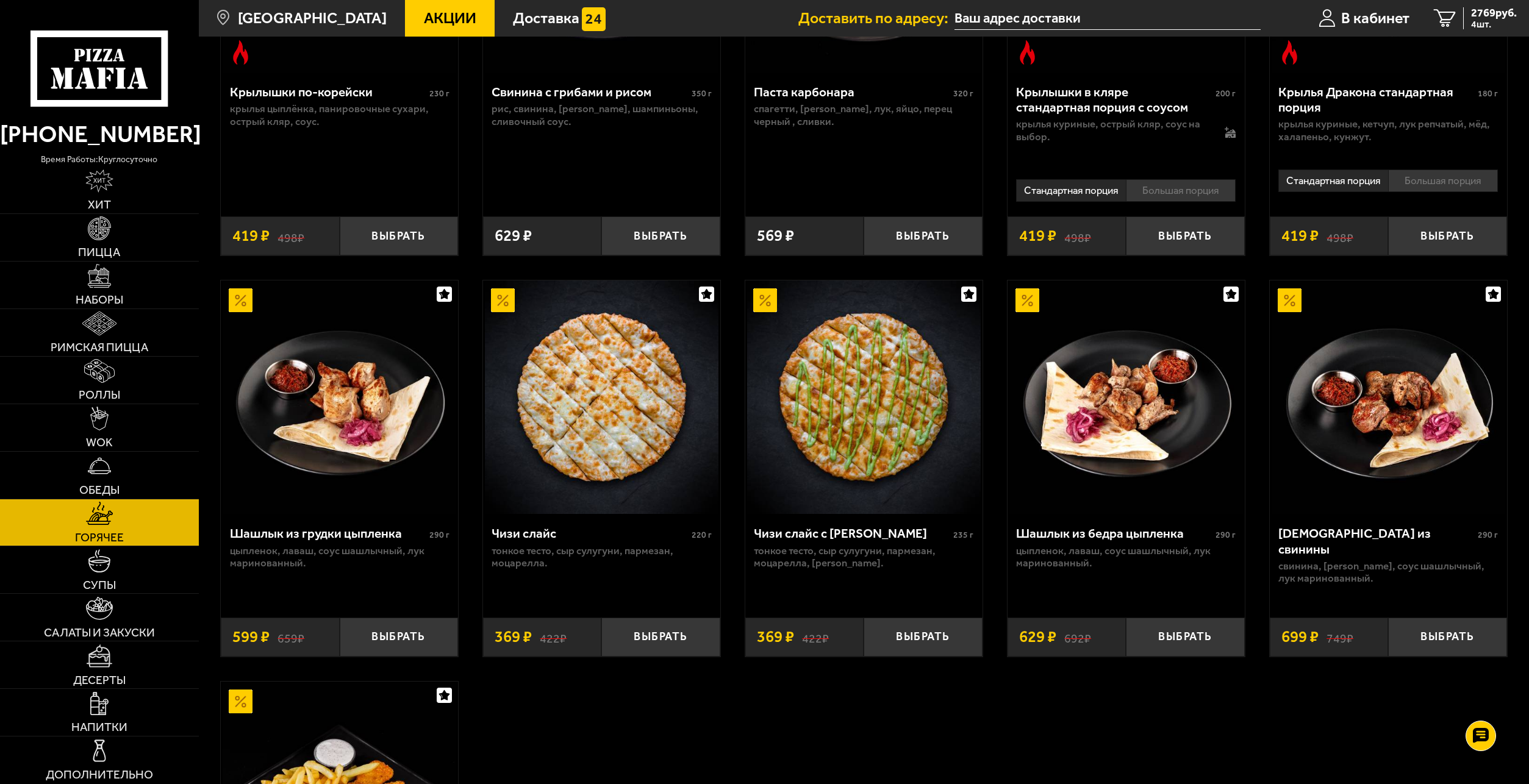
scroll to position [732, 0]
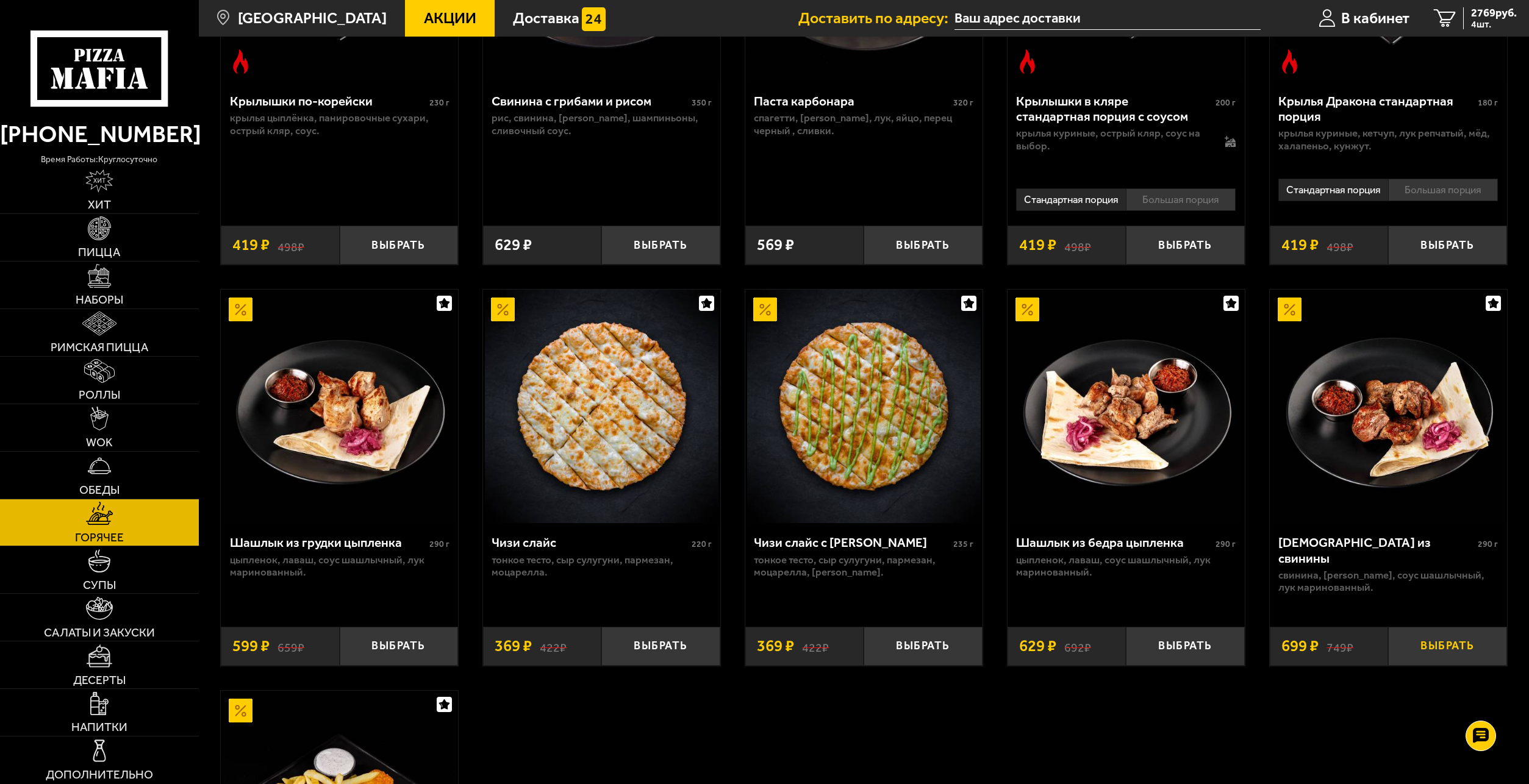
click at [1451, 655] on button "Выбрать" at bounding box center [1447, 647] width 118 height 39
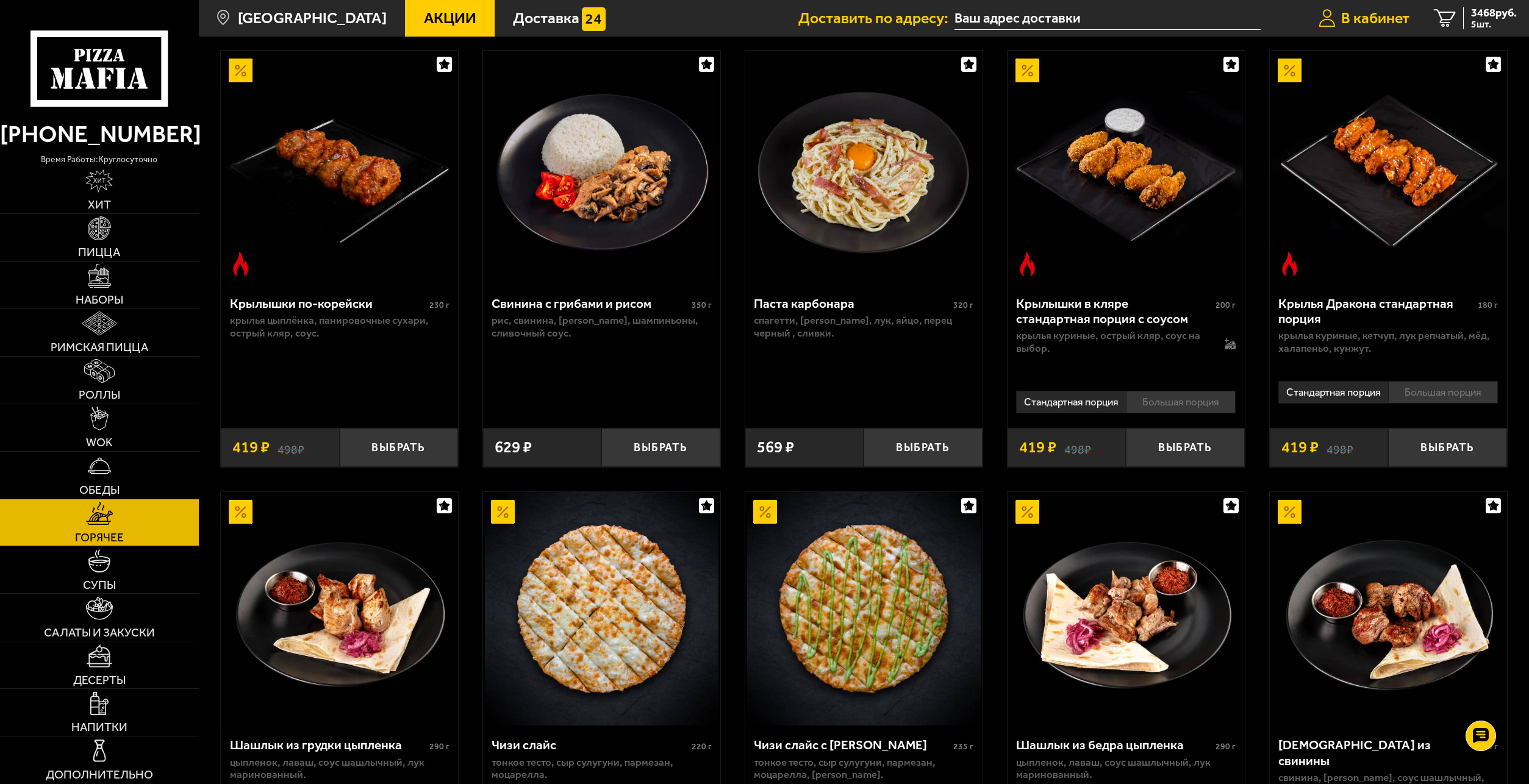
scroll to position [488, 0]
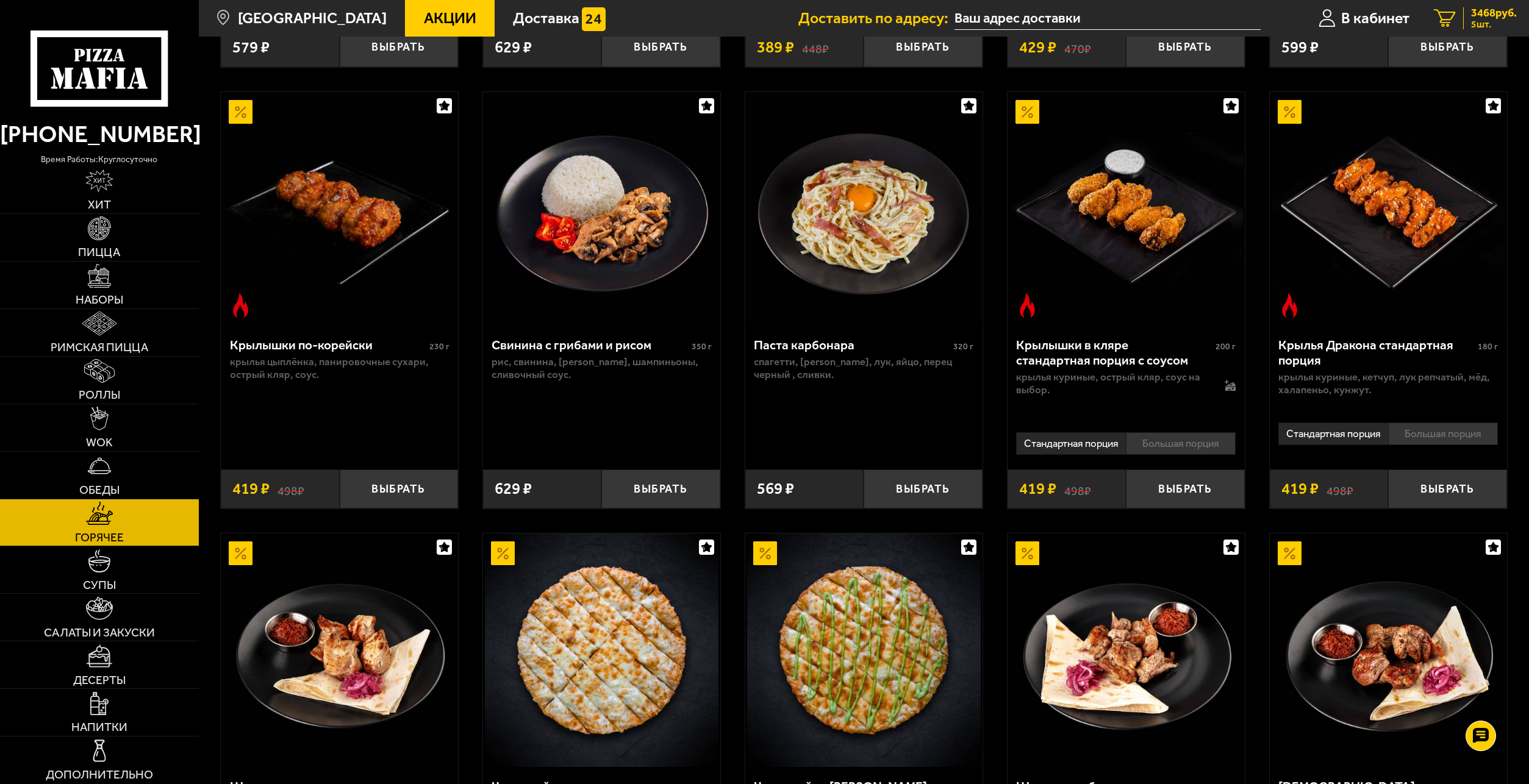
click at [1491, 25] on span "5 шт." at bounding box center [1494, 24] width 46 height 10
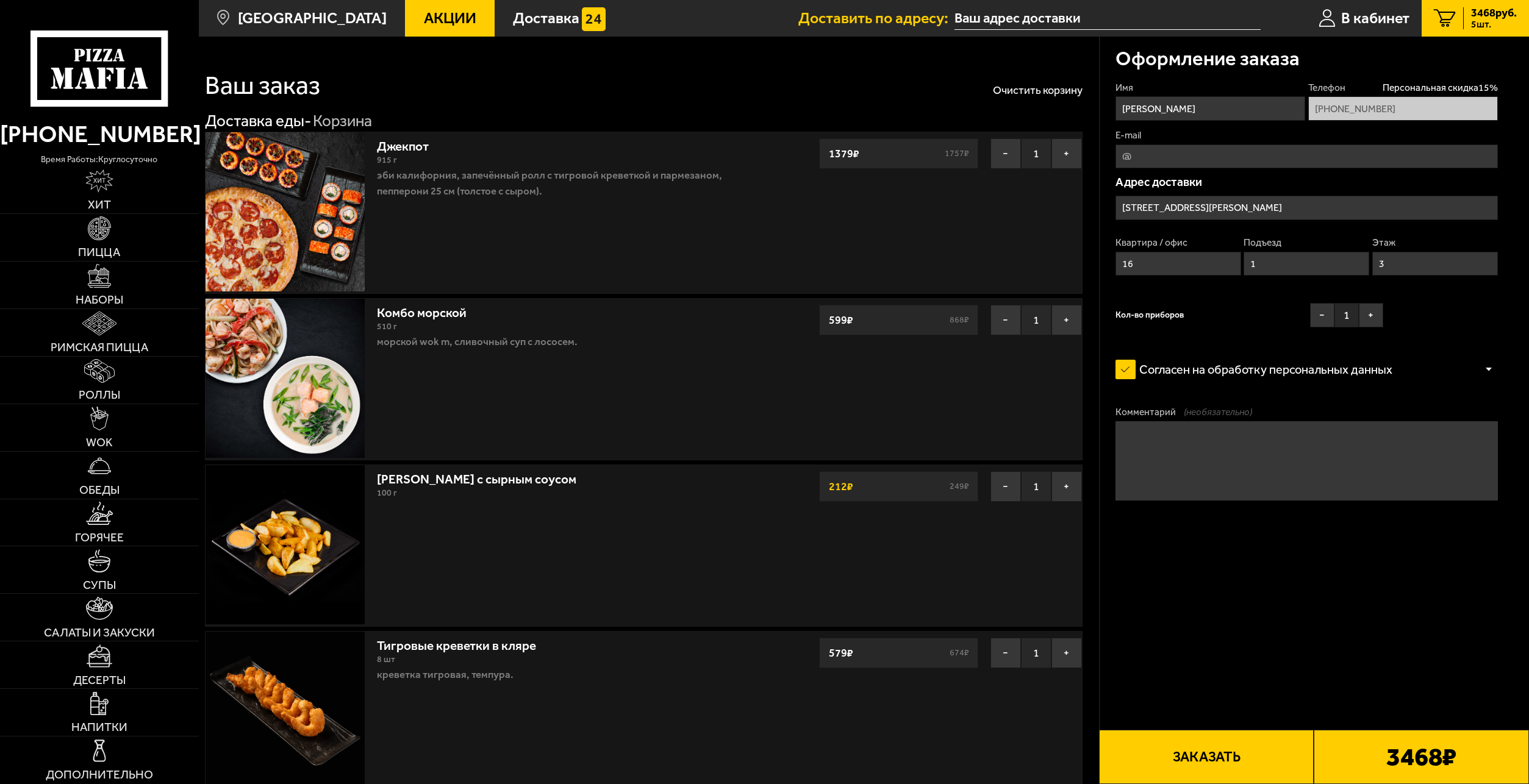
type input "[STREET_ADDRESS][PERSON_NAME]"
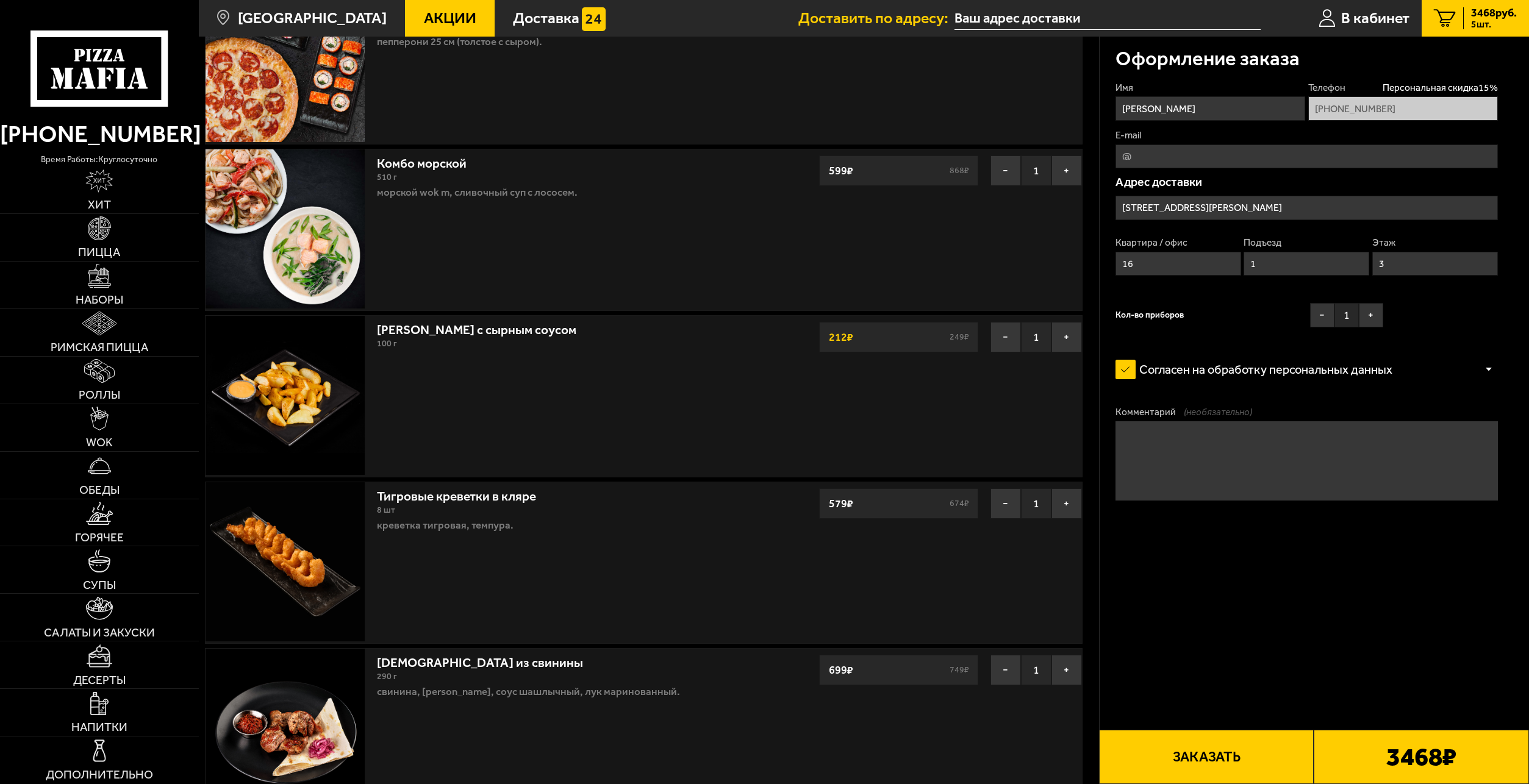
scroll to position [183, 0]
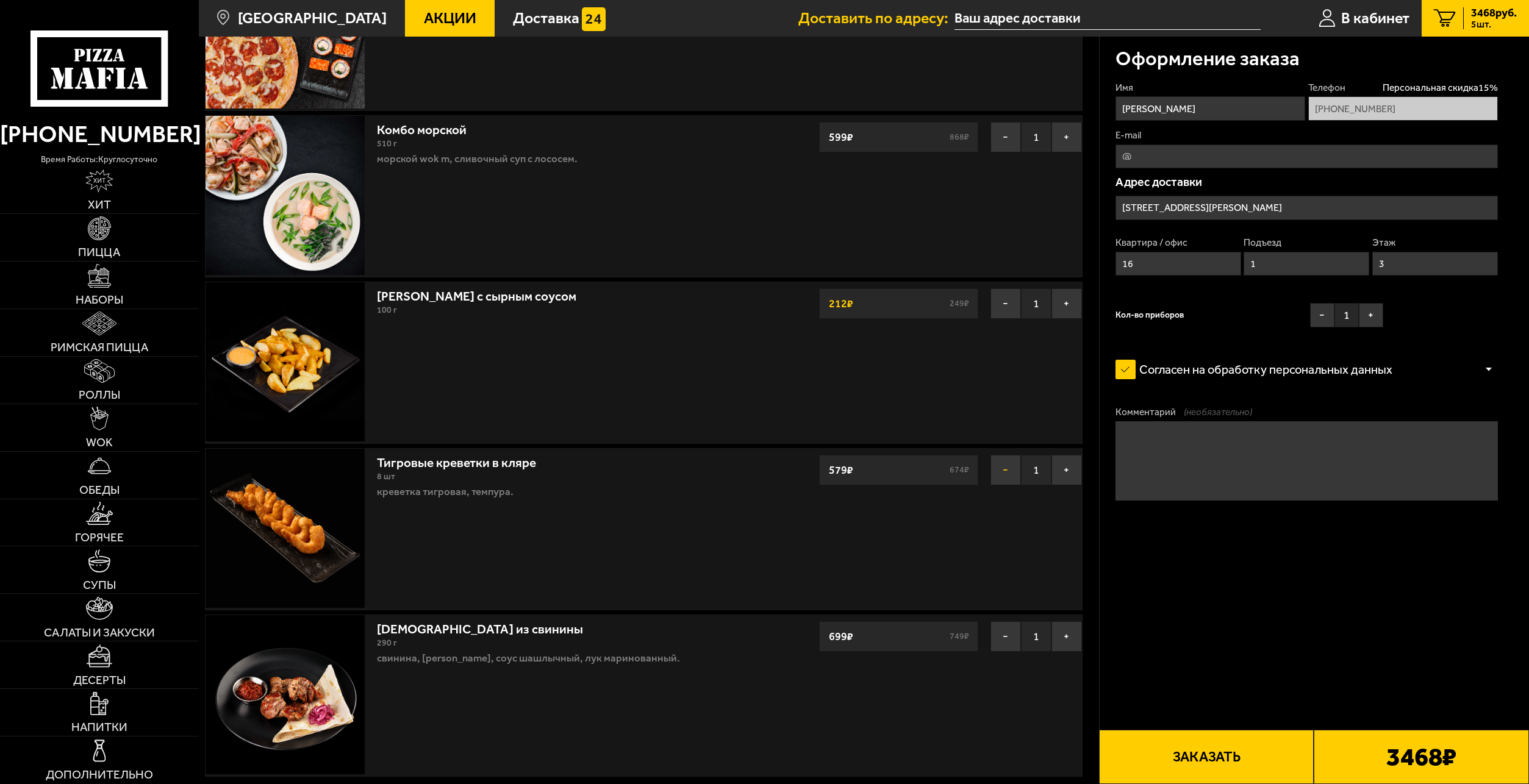
click at [1010, 475] on button "−" at bounding box center [1005, 470] width 31 height 31
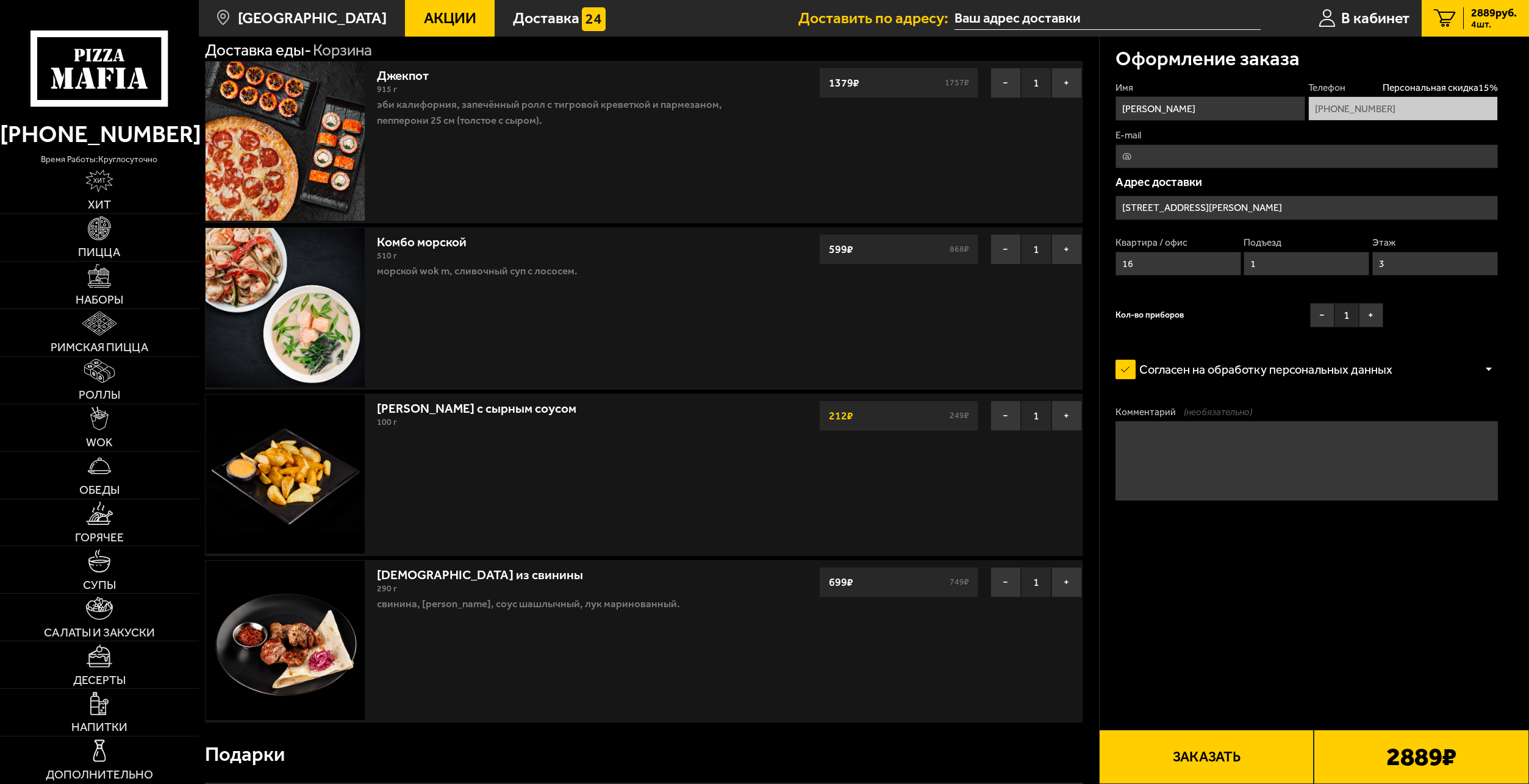
scroll to position [0, 0]
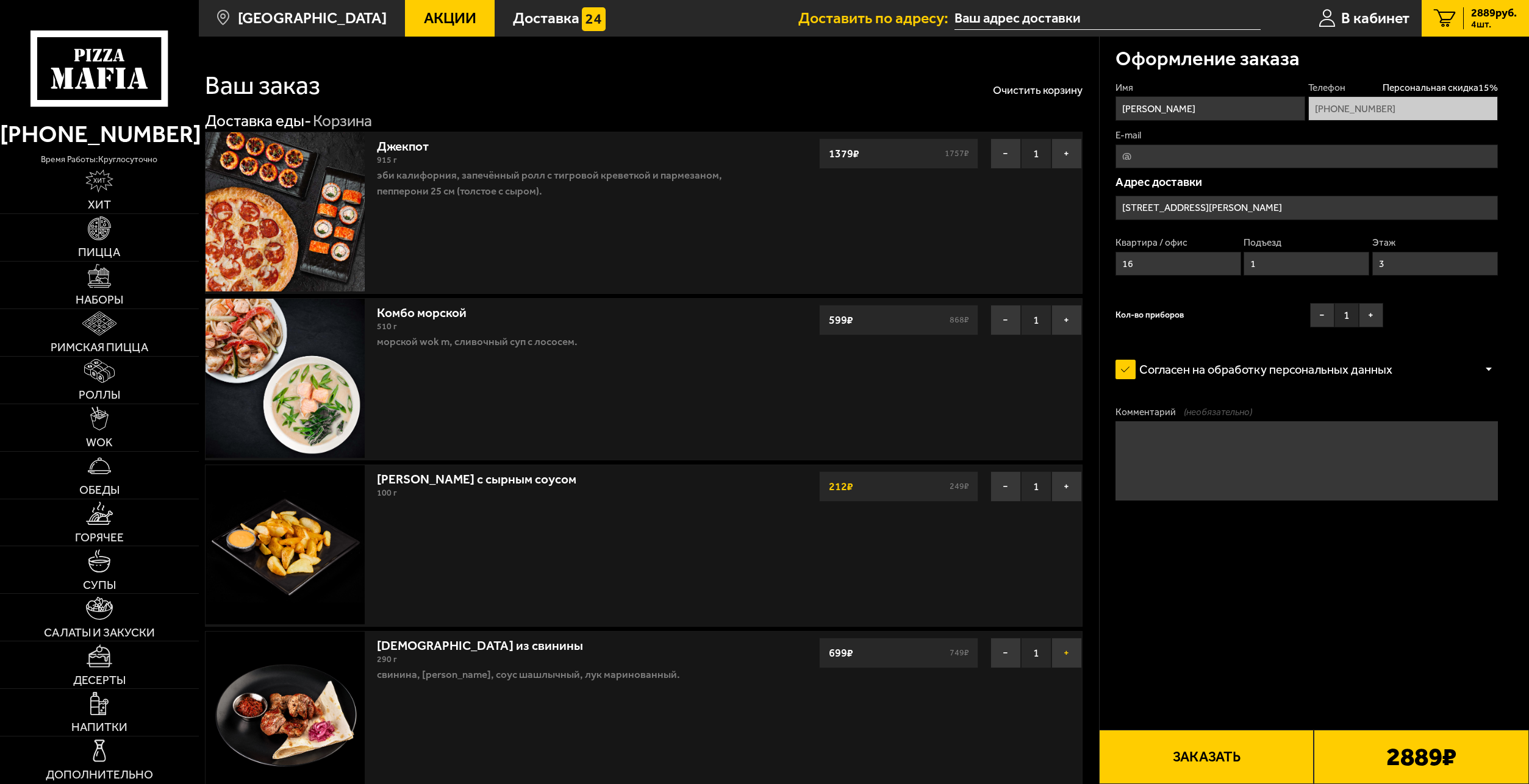
click at [1055, 652] on button "+" at bounding box center [1067, 653] width 31 height 31
click at [1293, 753] on button "Заказать" at bounding box center [1207, 757] width 216 height 54
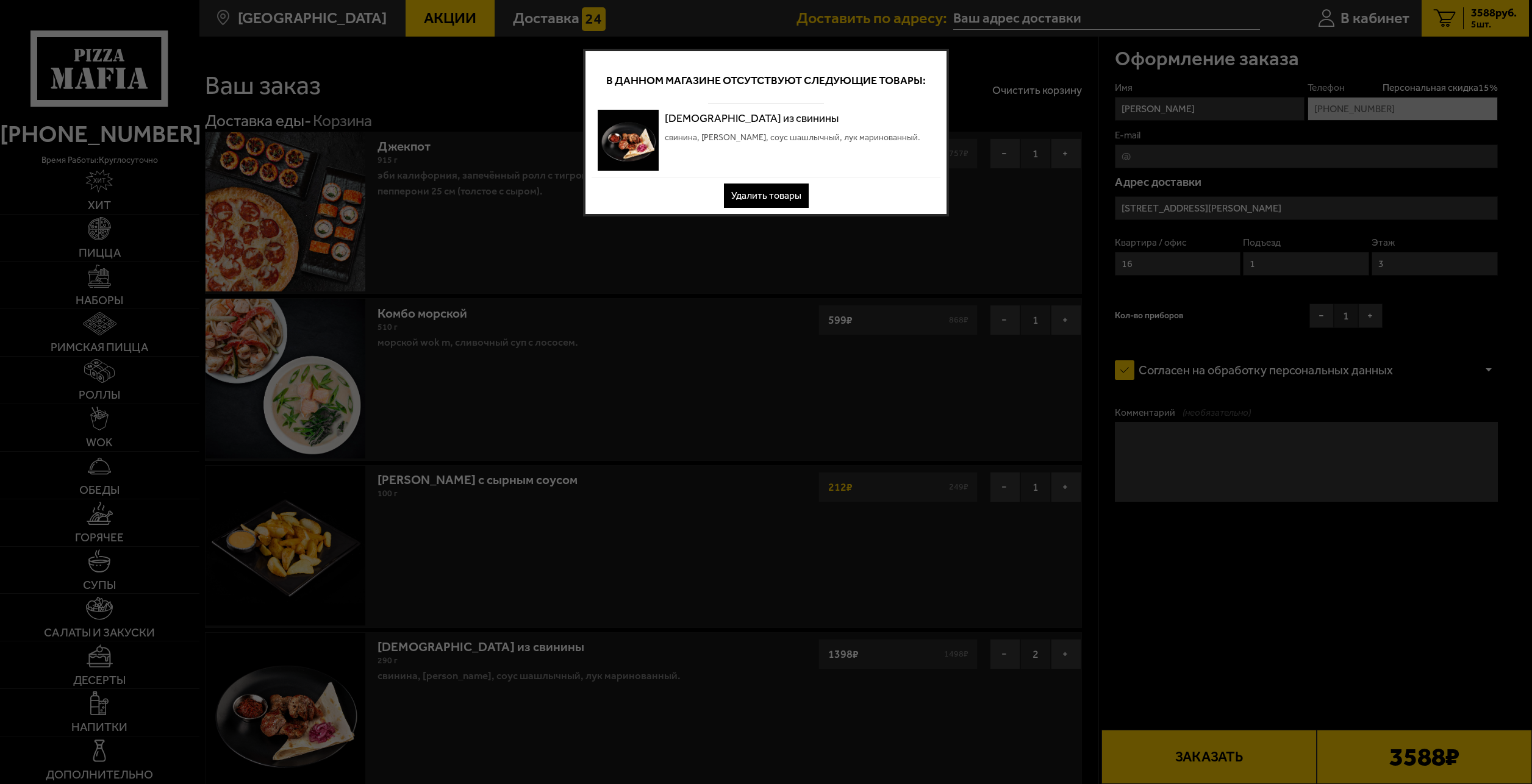
click at [747, 185] on button "Удалить товары" at bounding box center [767, 196] width 85 height 24
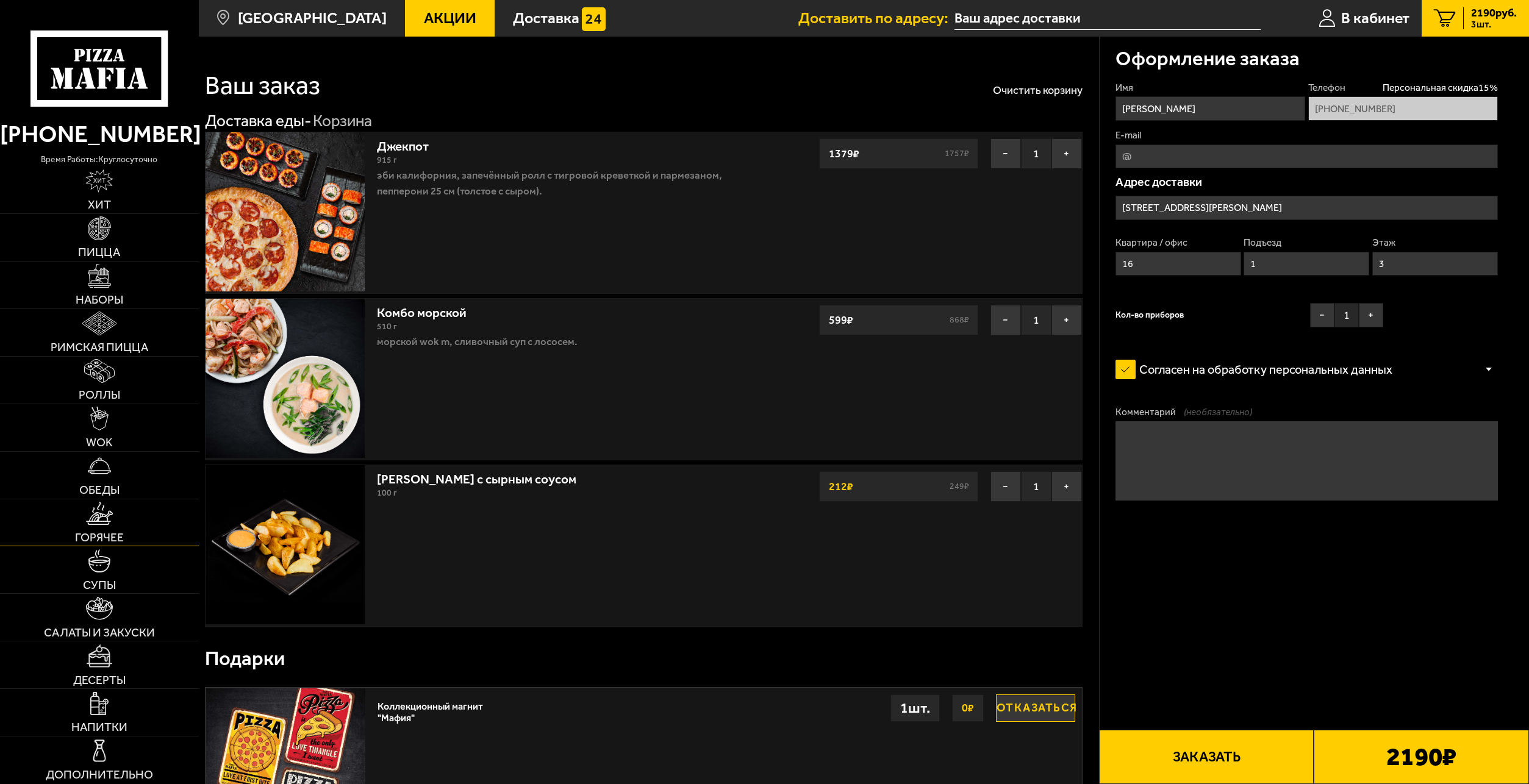
click at [107, 521] on img at bounding box center [99, 513] width 26 height 23
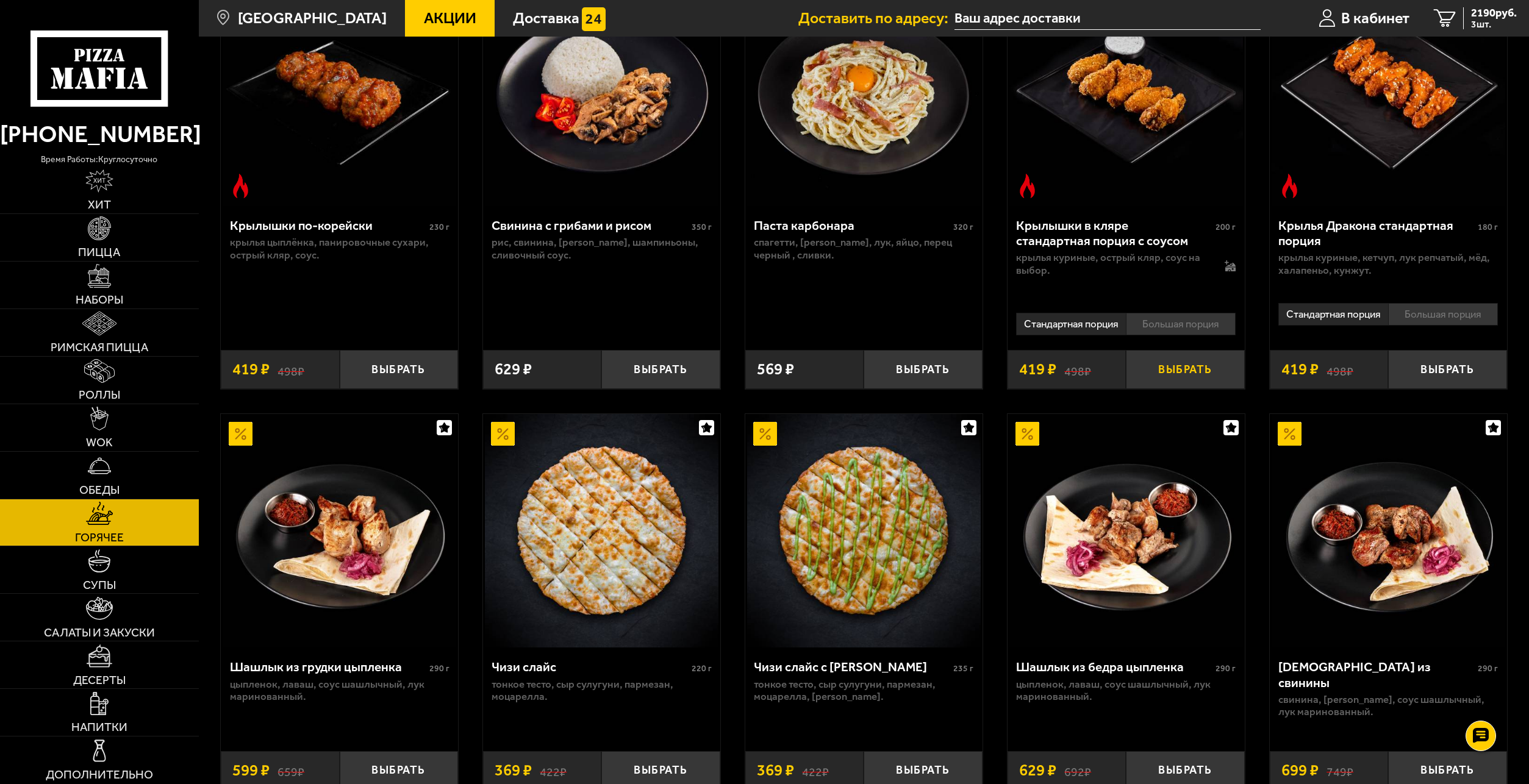
scroll to position [610, 0]
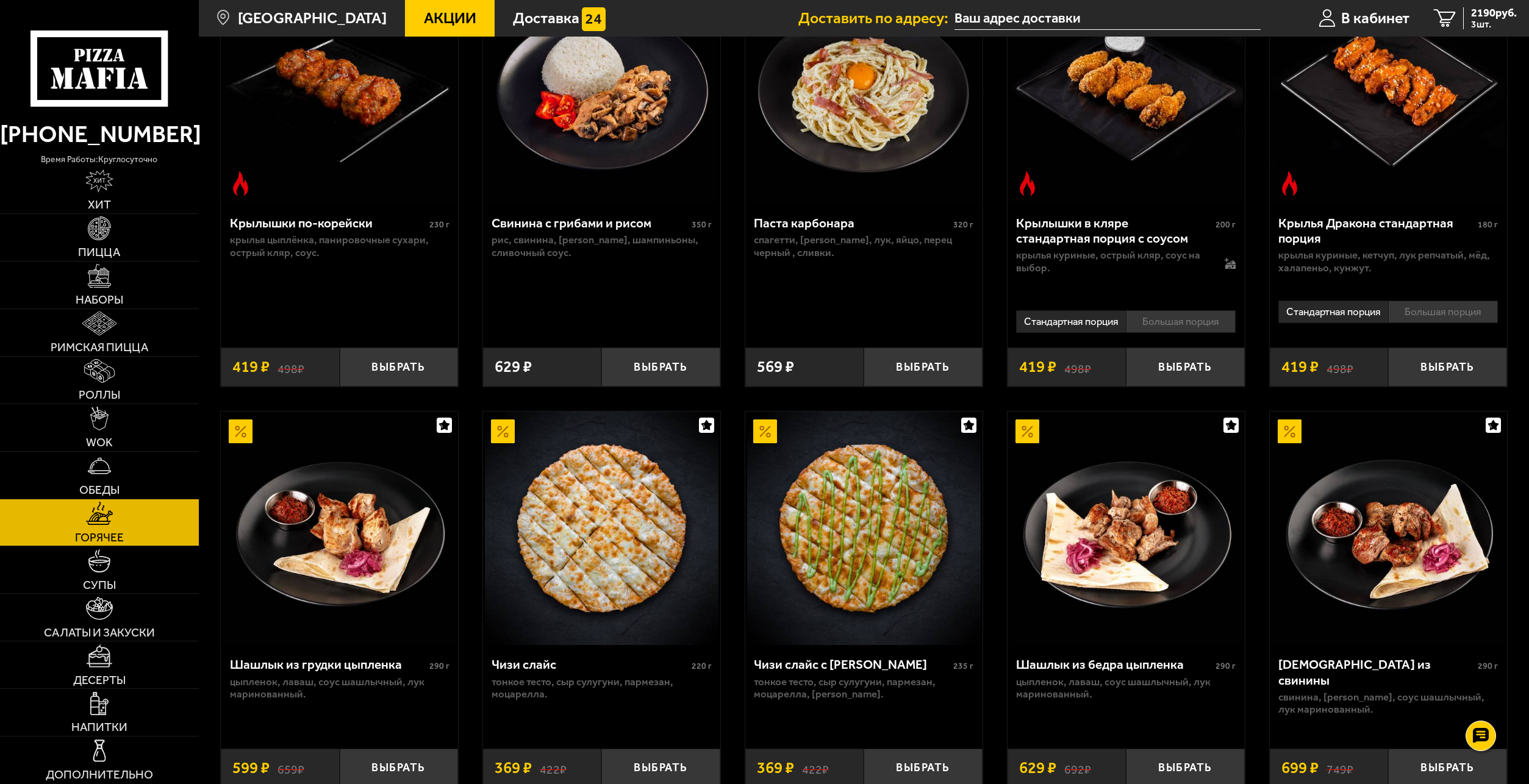
click at [1182, 332] on li "Большая порция" at bounding box center [1181, 321] width 111 height 22
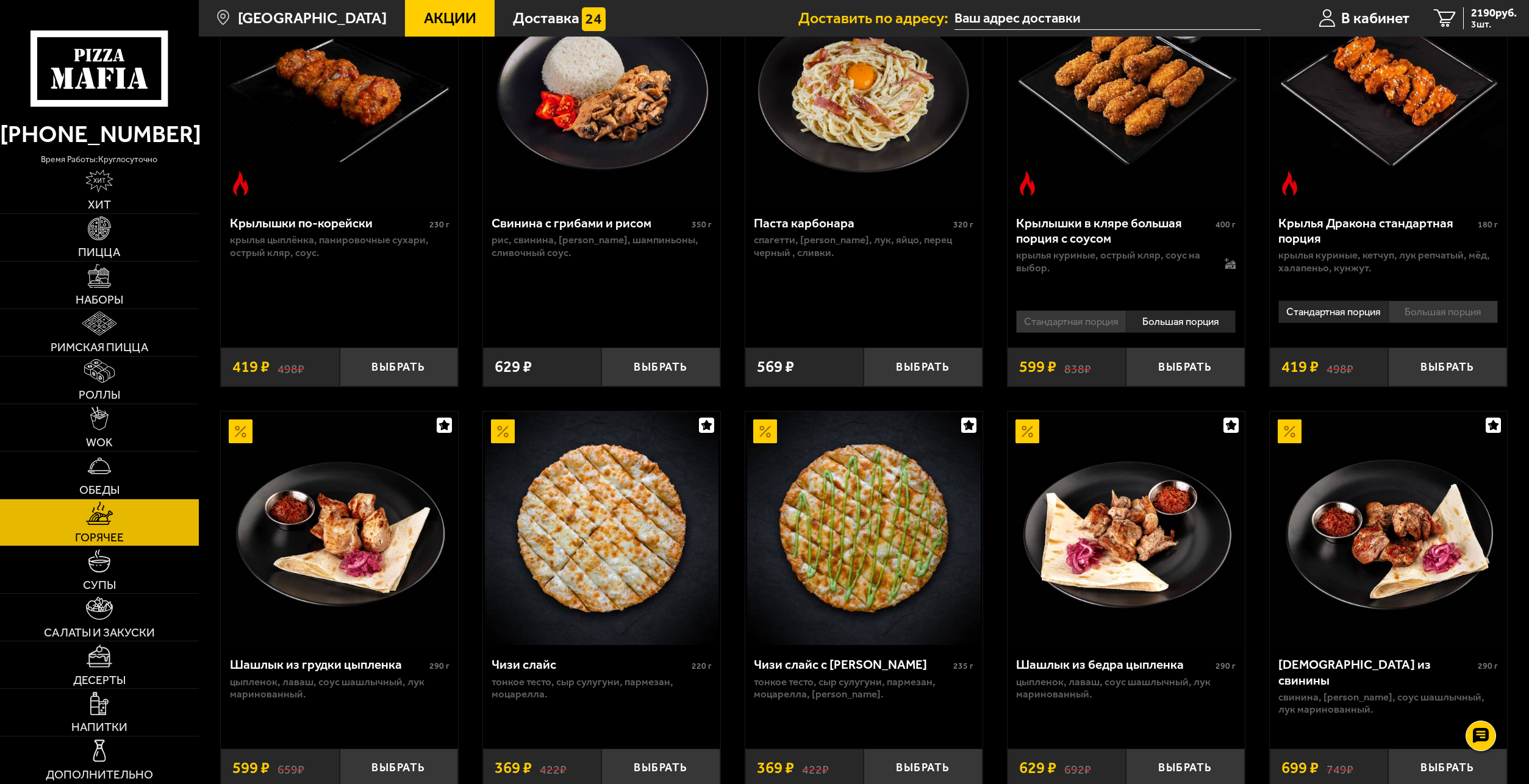
click at [1124, 330] on li "Стандартная порция" at bounding box center [1071, 321] width 110 height 22
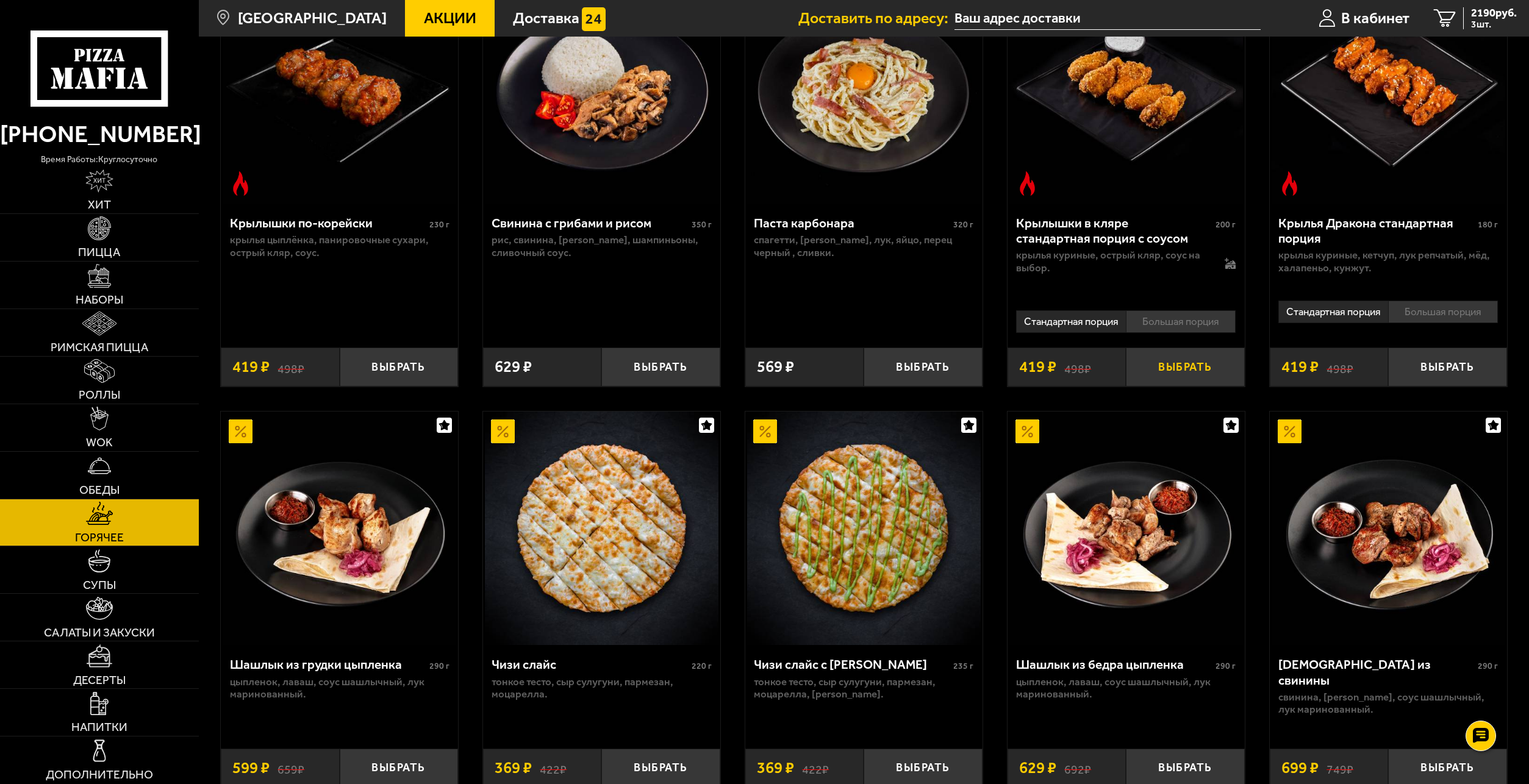
click at [1213, 380] on button "Выбрать" at bounding box center [1185, 367] width 118 height 39
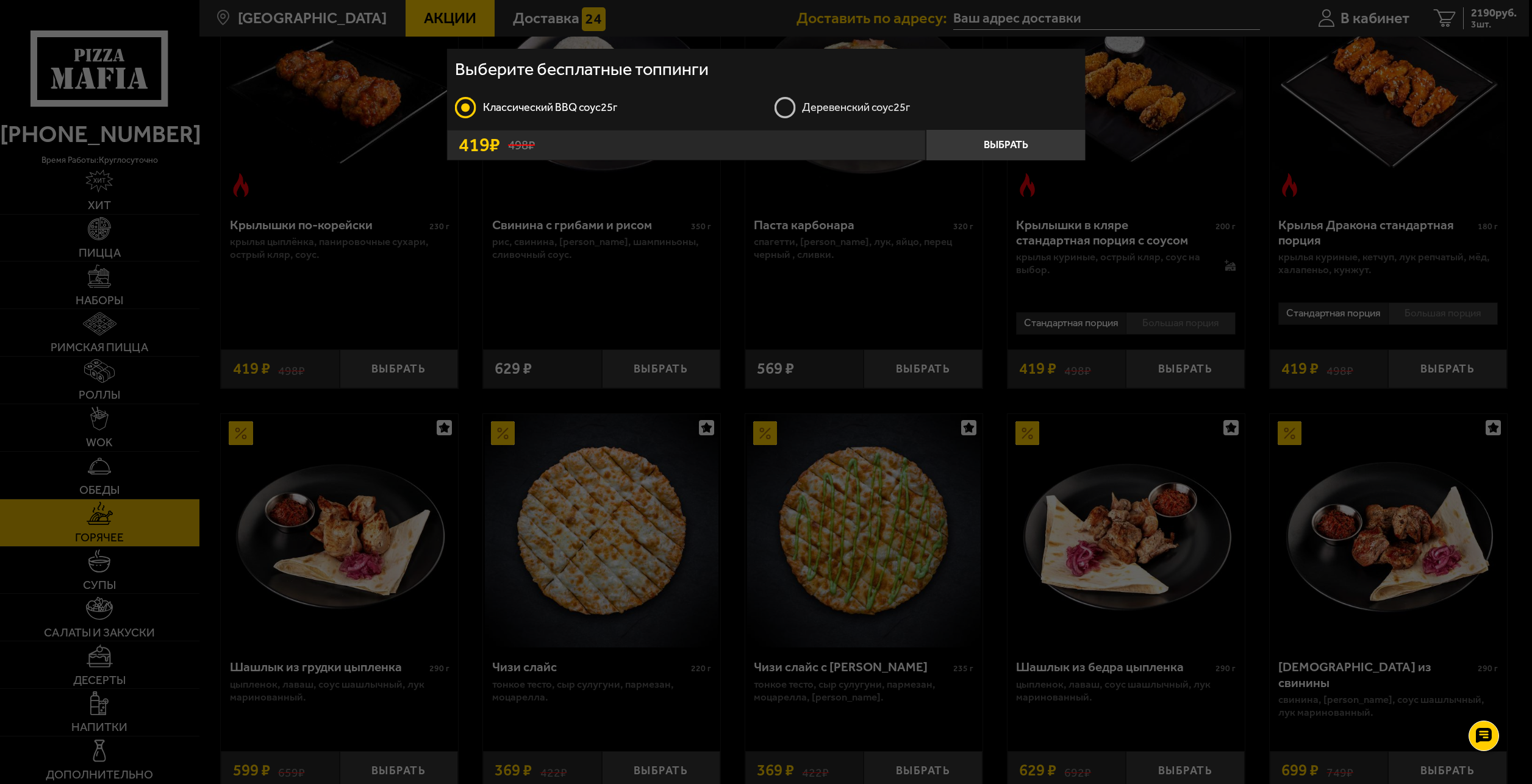
click at [780, 111] on label "Деревенский соус 25г" at bounding box center [925, 107] width 303 height 24
click at [0, 0] on input "Деревенский соус 25г" at bounding box center [0, 0] width 0 height 0
click at [1013, 149] on button "Выбрать" at bounding box center [1006, 145] width 160 height 31
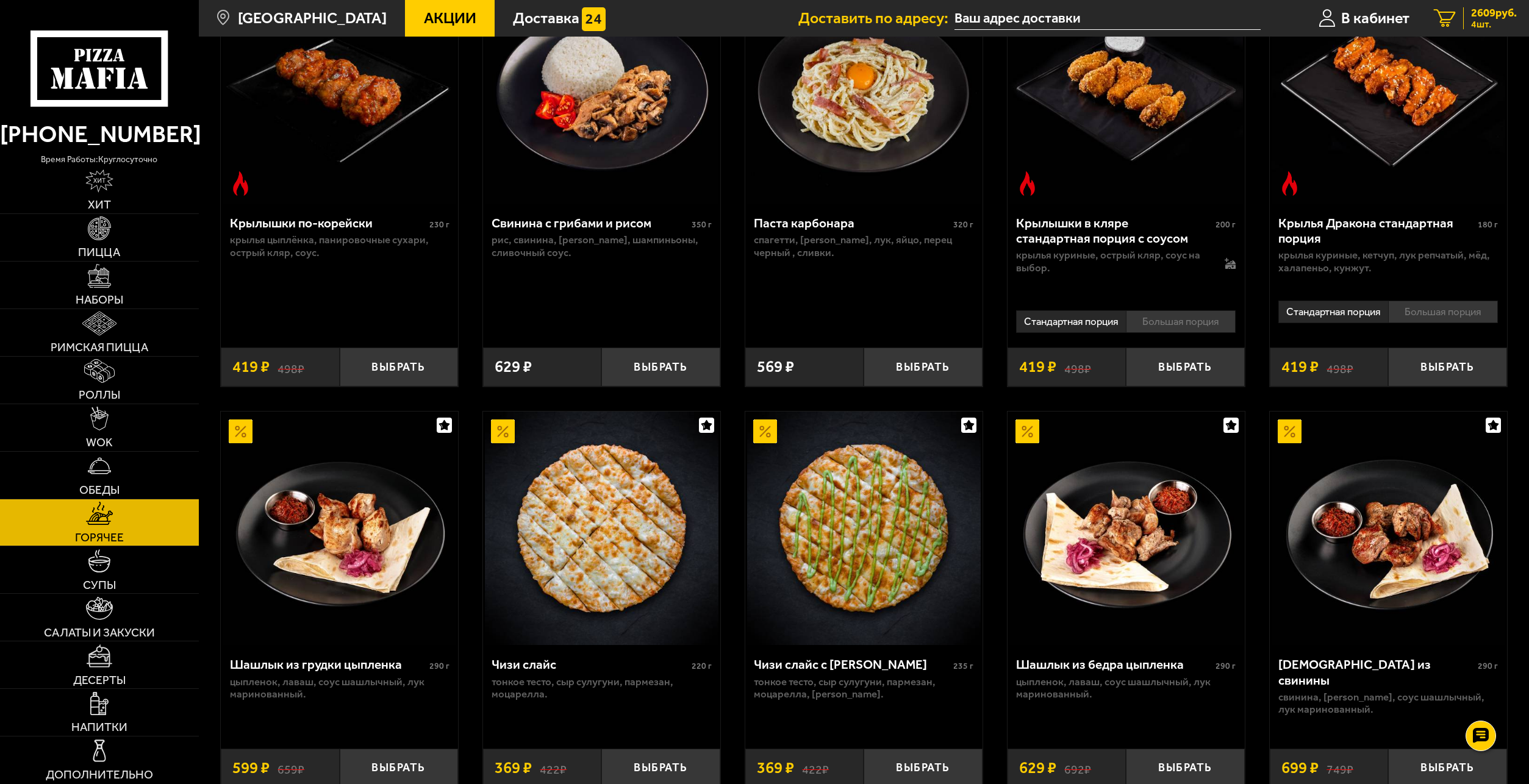
click at [1472, 13] on span "2609 руб." at bounding box center [1494, 13] width 46 height 11
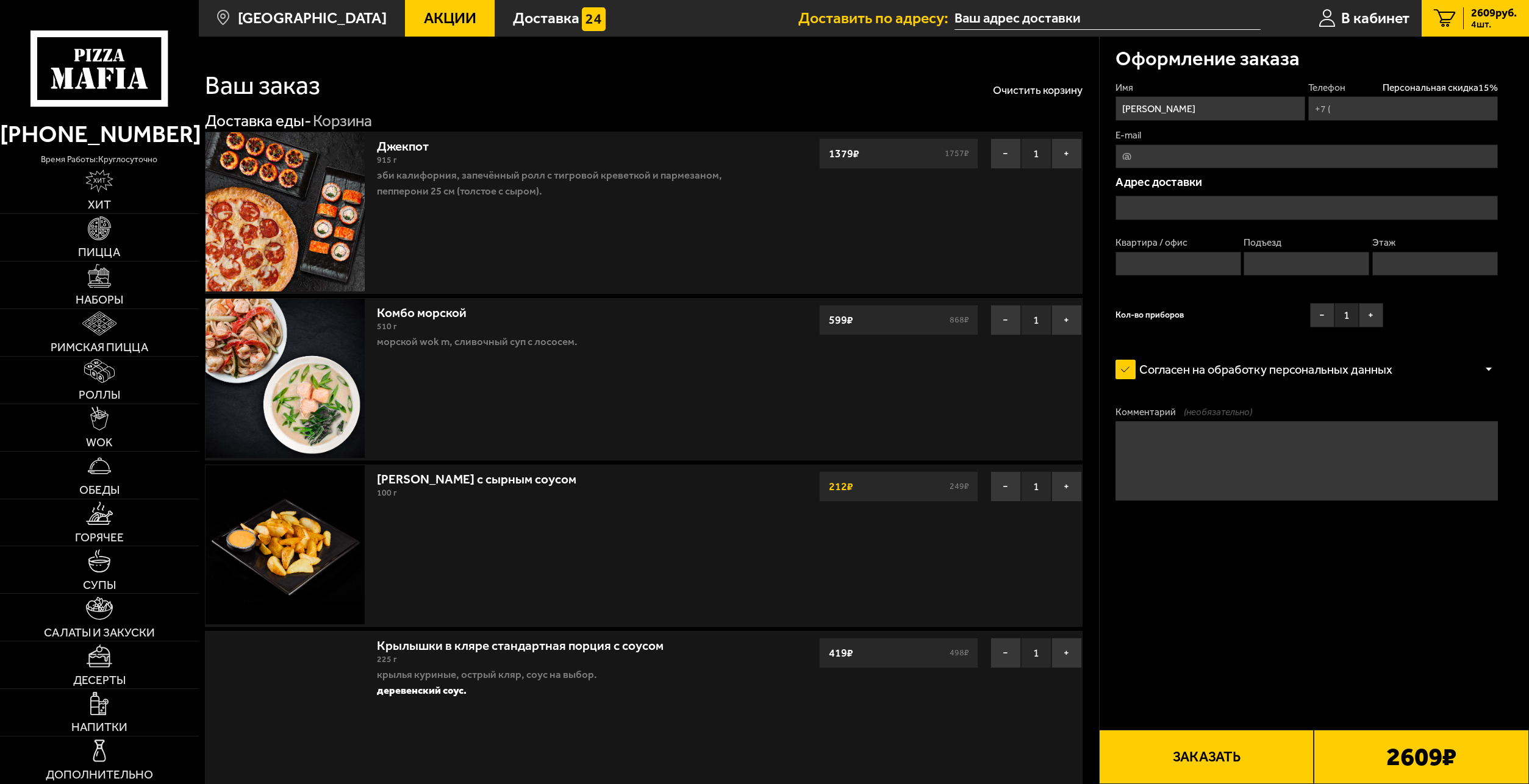
type input "[PHONE_NUMBER]"
type input "[STREET_ADDRESS][PERSON_NAME]"
type input "16"
type input "1"
type input "3"
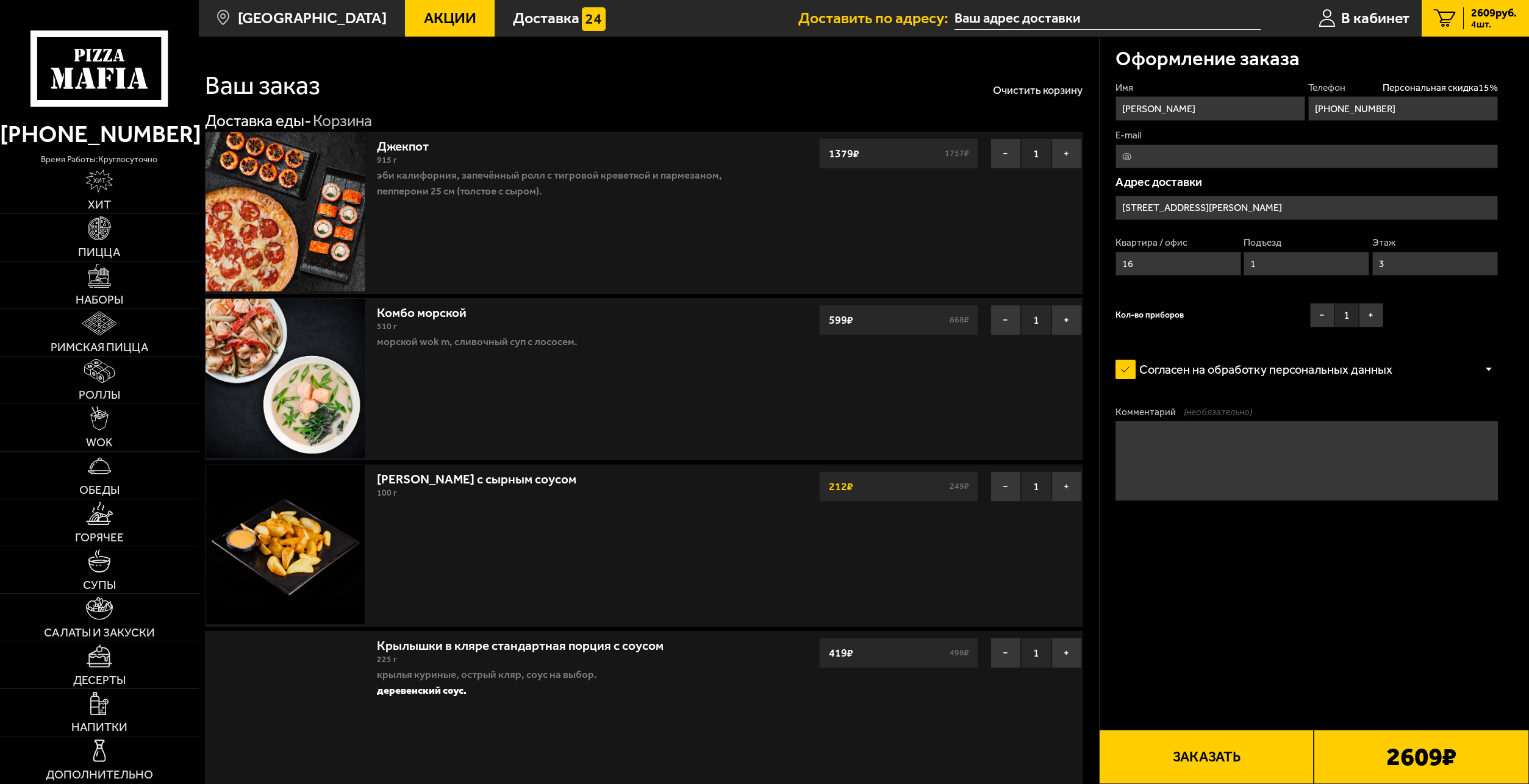
type input "[STREET_ADDRESS][PERSON_NAME]"
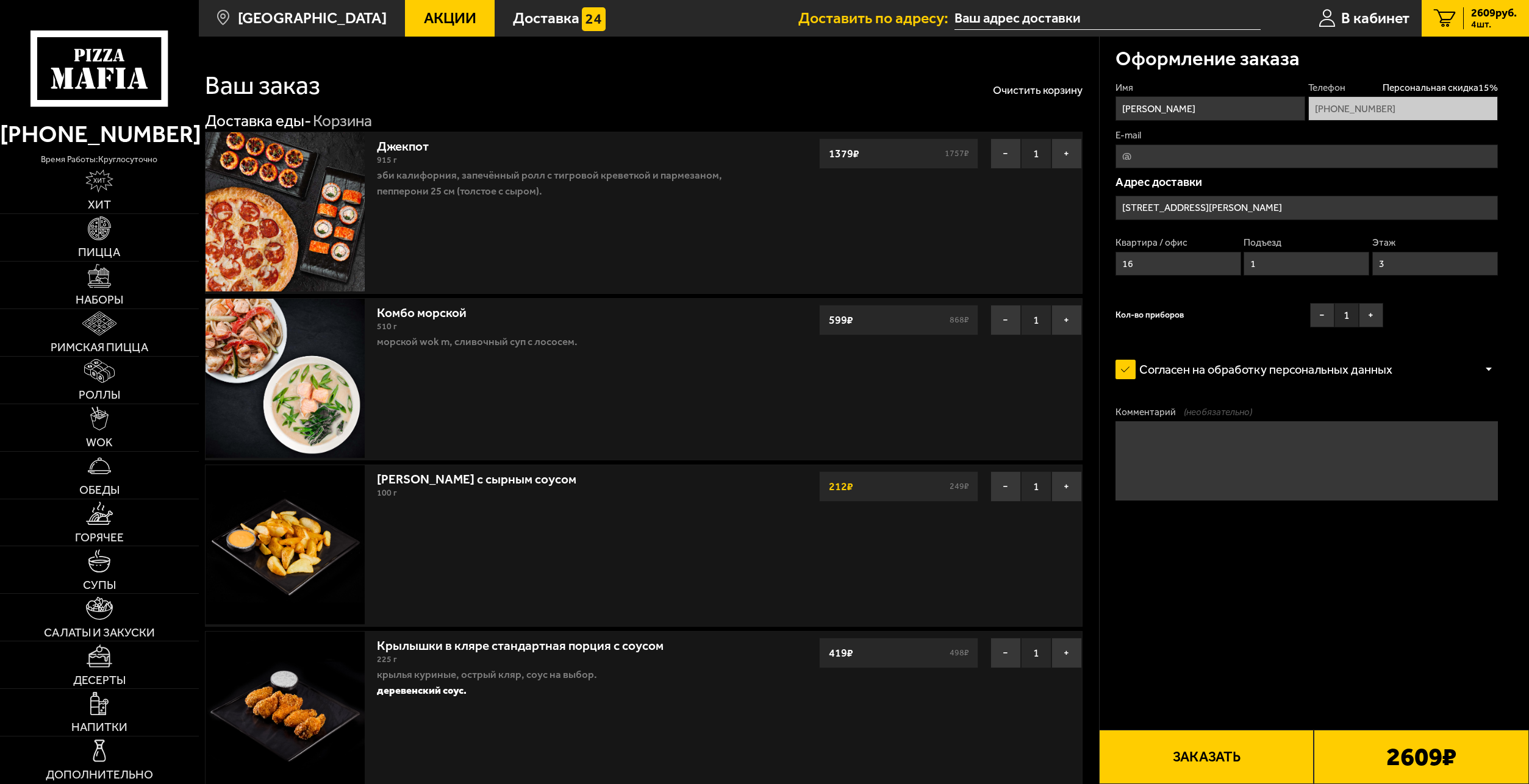
click at [1260, 770] on button "Заказать" at bounding box center [1207, 757] width 216 height 54
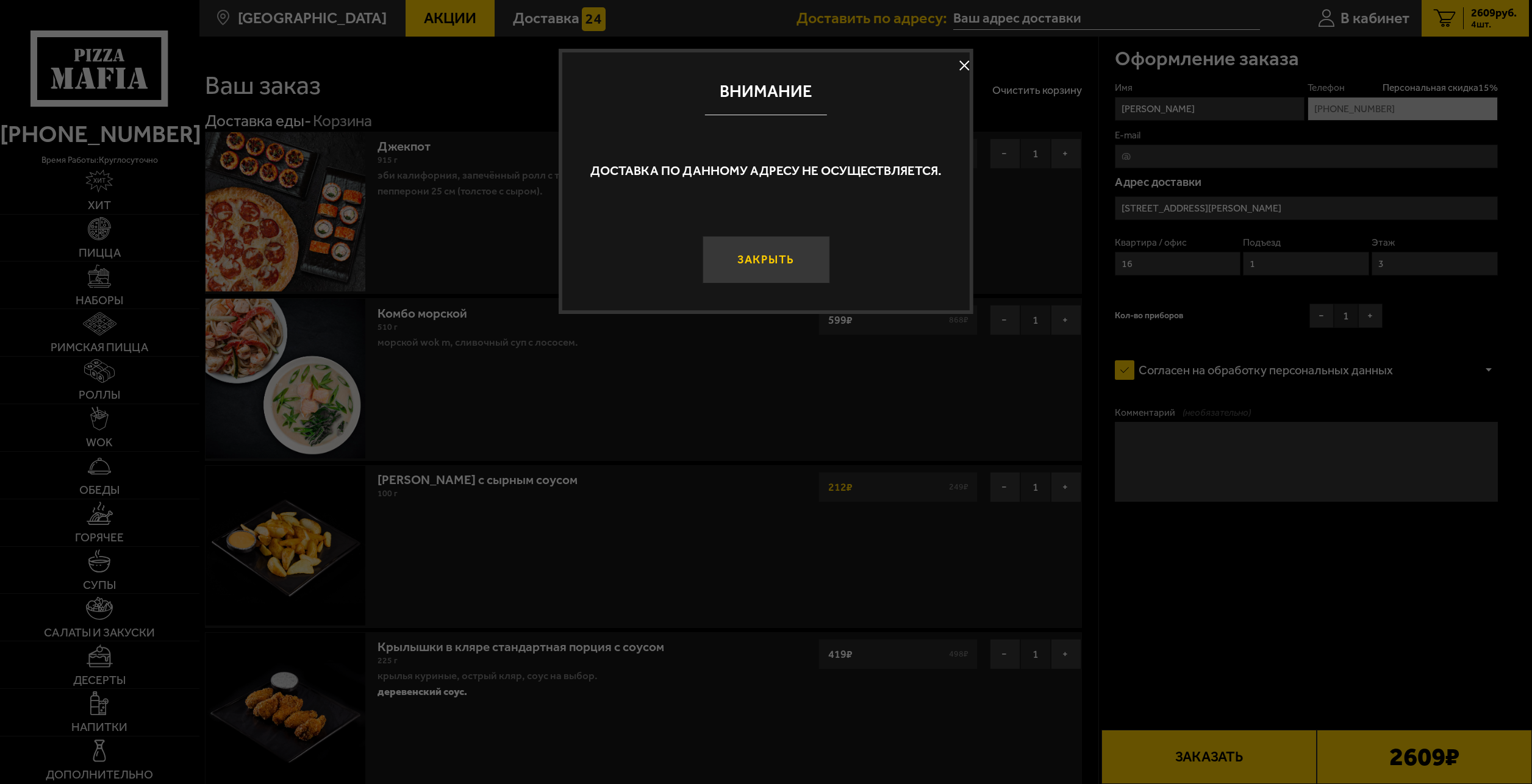
click at [792, 256] on button "Закрыть" at bounding box center [766, 260] width 127 height 48
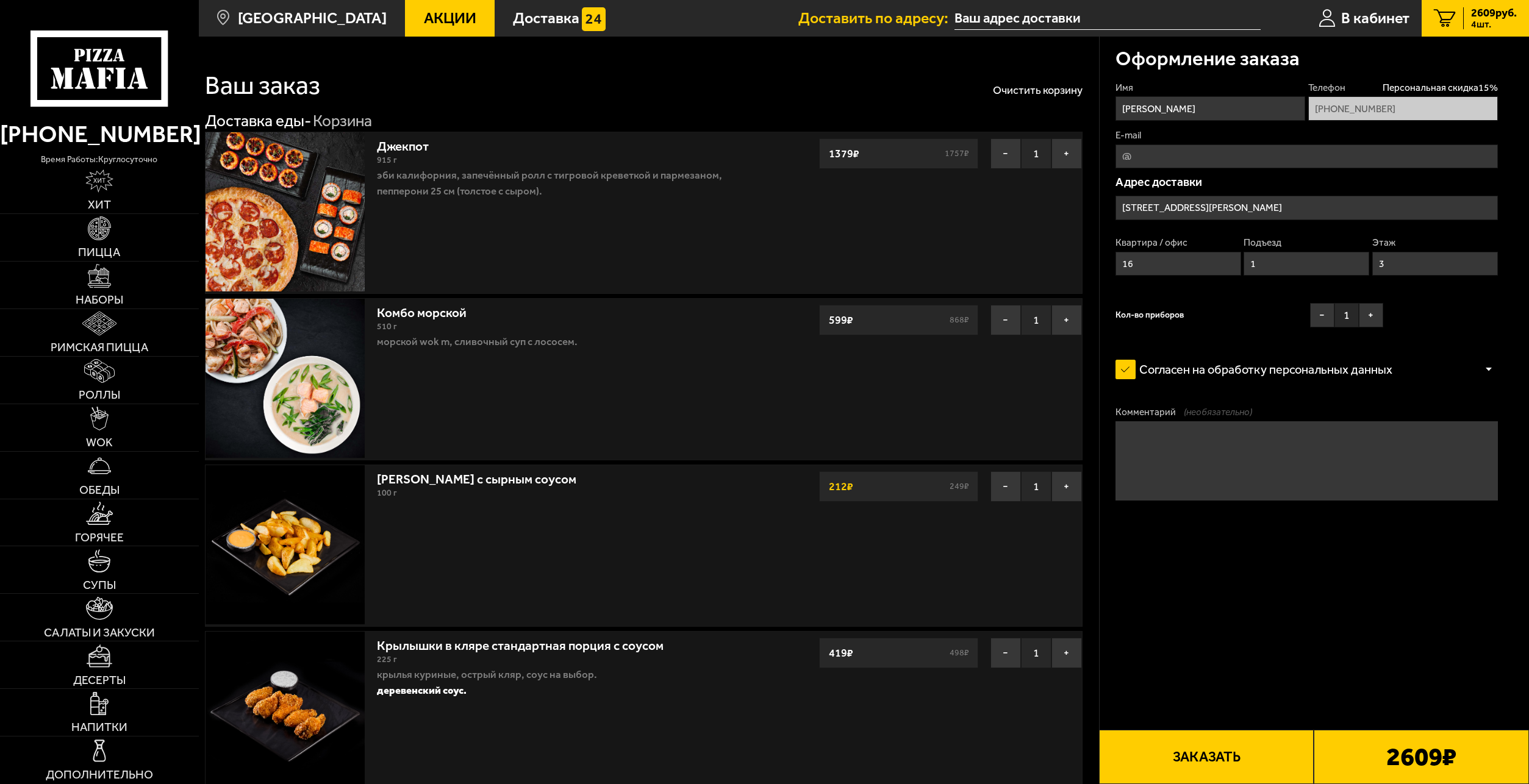
click at [1245, 748] on button "Заказать" at bounding box center [1207, 757] width 216 height 54
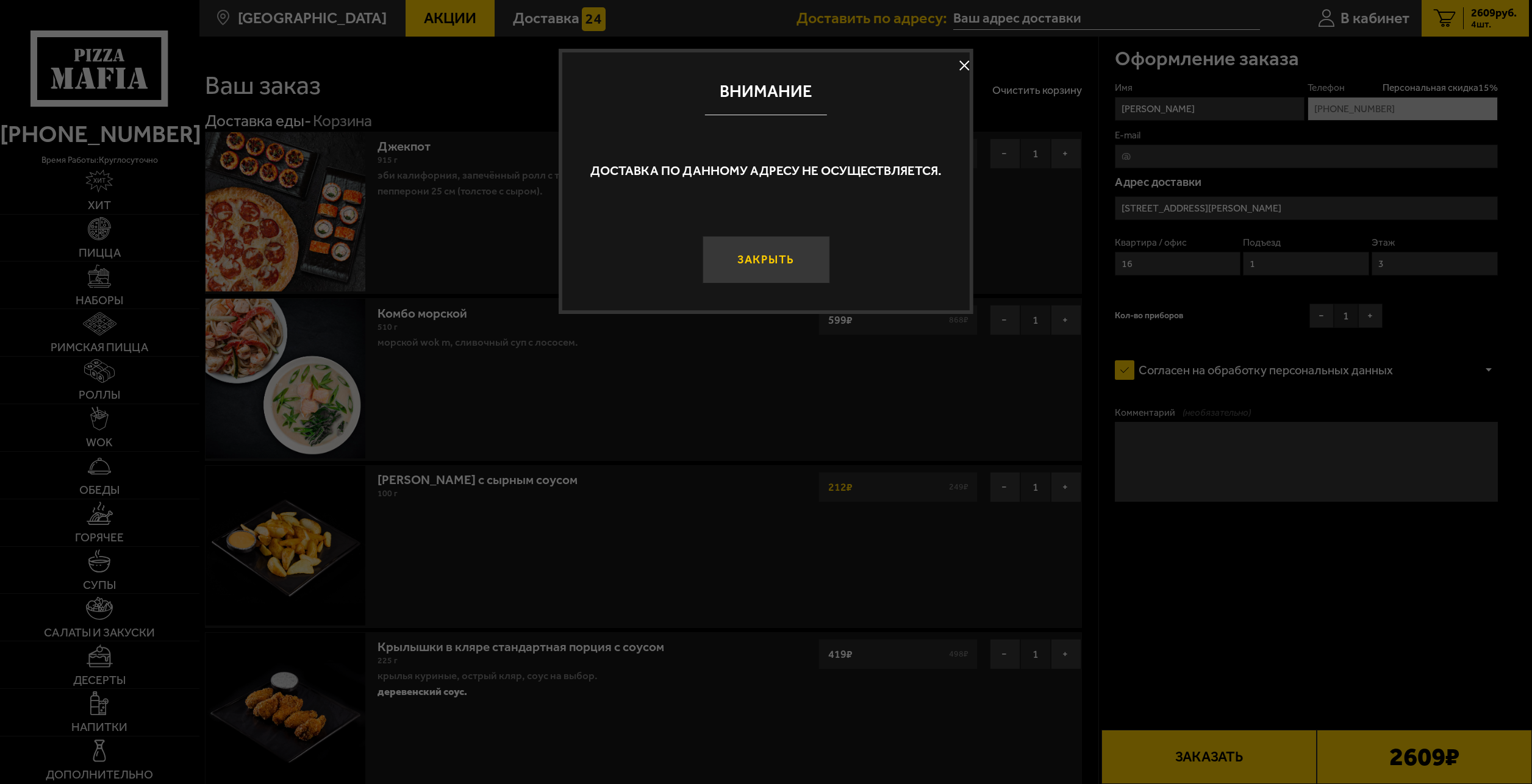
click at [760, 254] on button "Закрыть" at bounding box center [766, 260] width 127 height 48
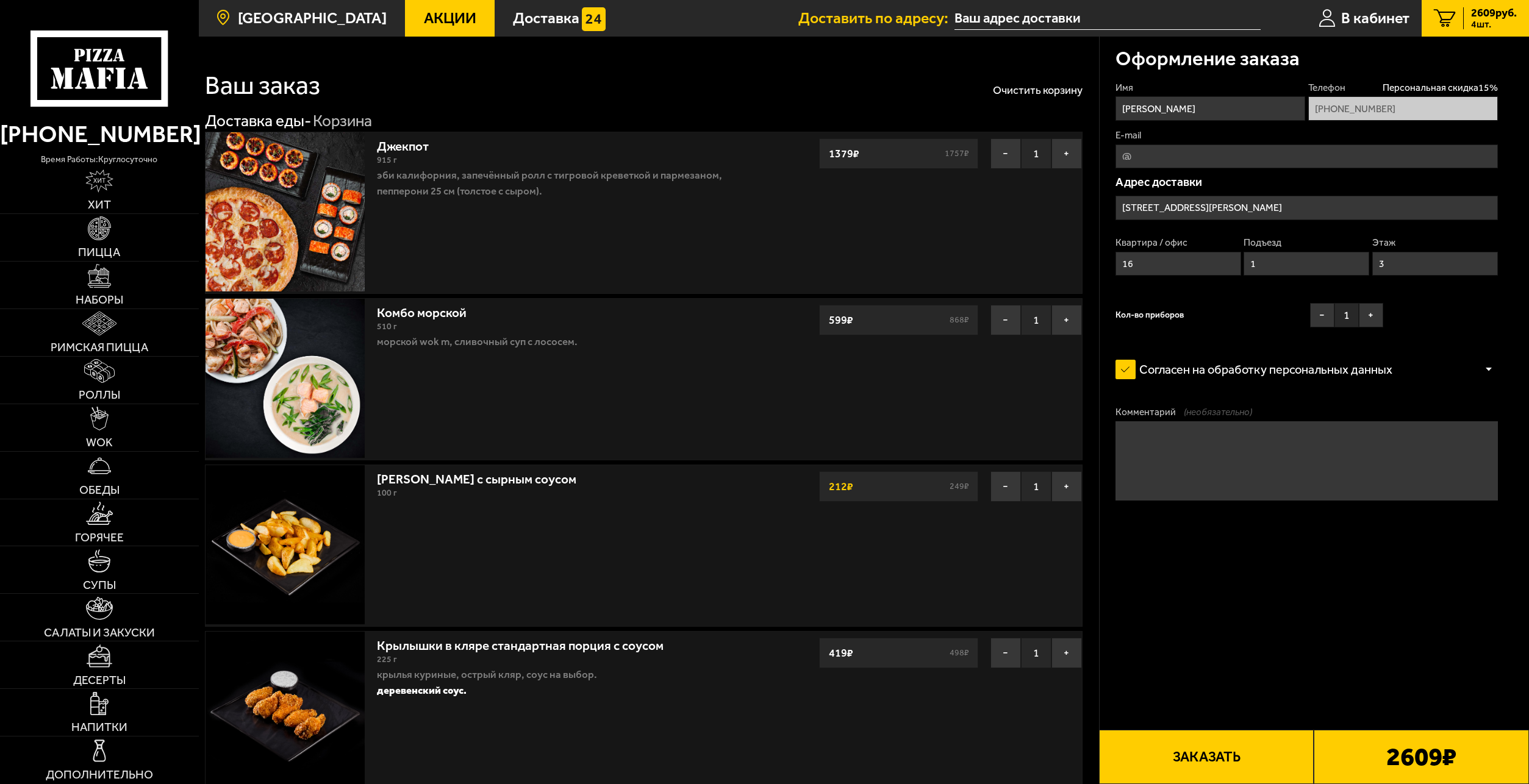
click at [292, 6] on link "[GEOGRAPHIC_DATA]" at bounding box center [302, 18] width 207 height 37
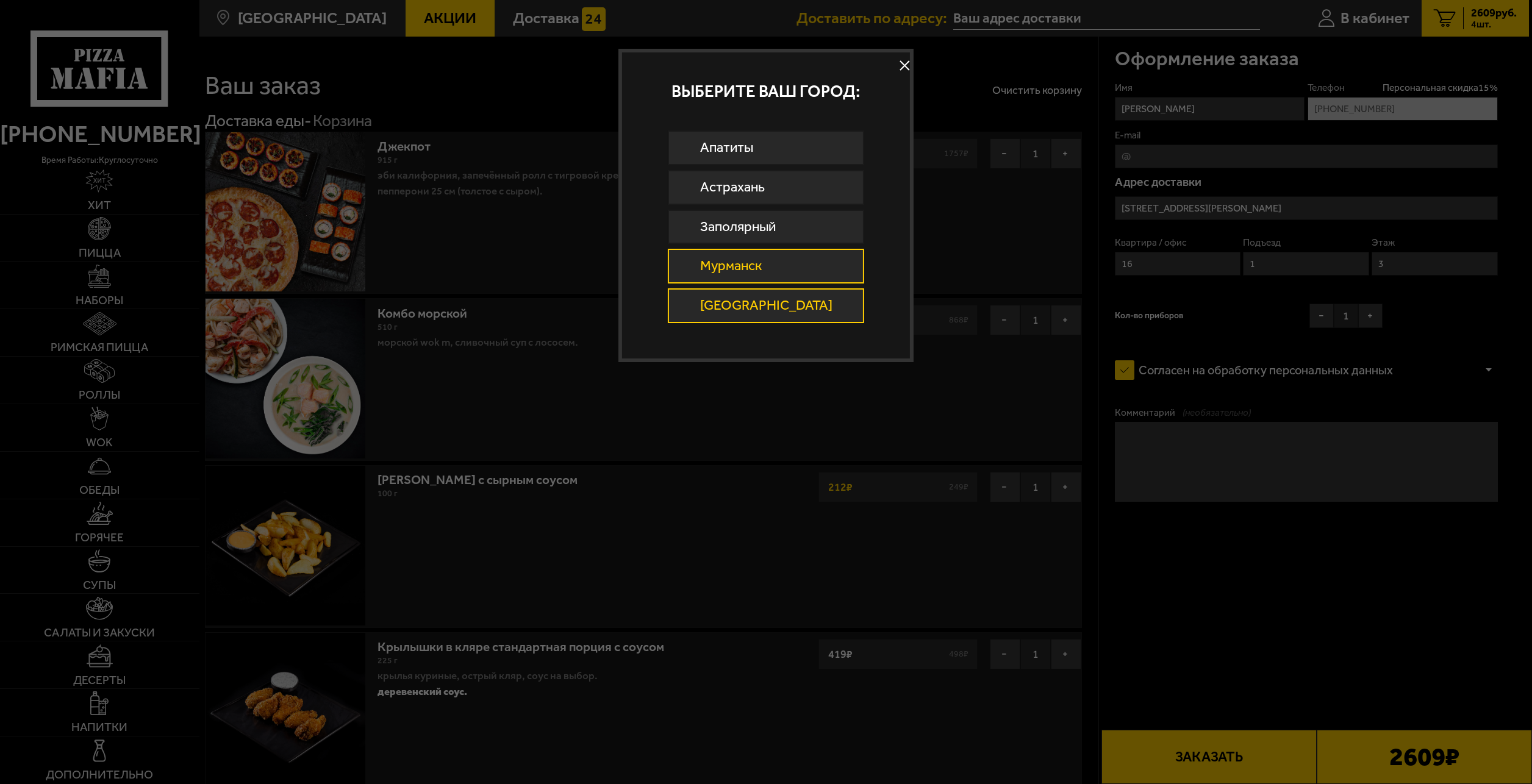
click at [810, 265] on link "Мурманск" at bounding box center [765, 266] width 196 height 35
